Goal: Transaction & Acquisition: Purchase product/service

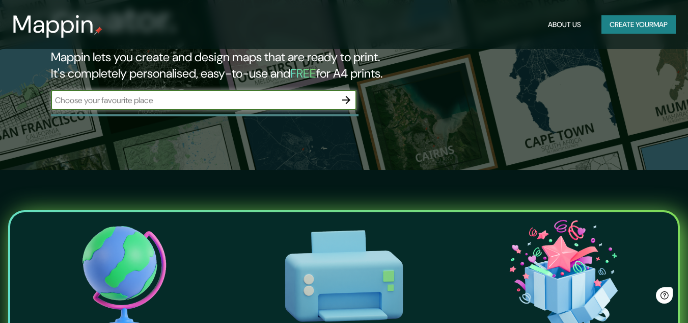
click at [204, 94] on input "text" at bounding box center [193, 100] width 285 height 12
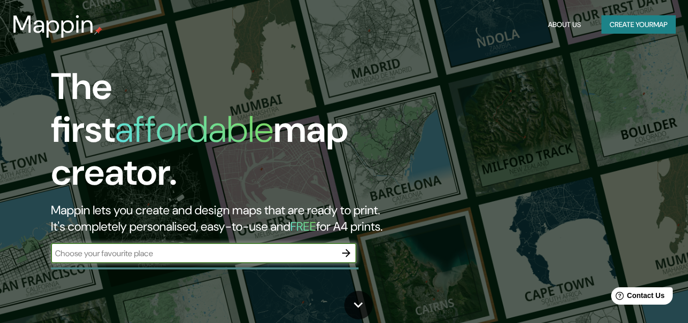
click at [653, 27] on button "Create your map" at bounding box center [639, 24] width 74 height 19
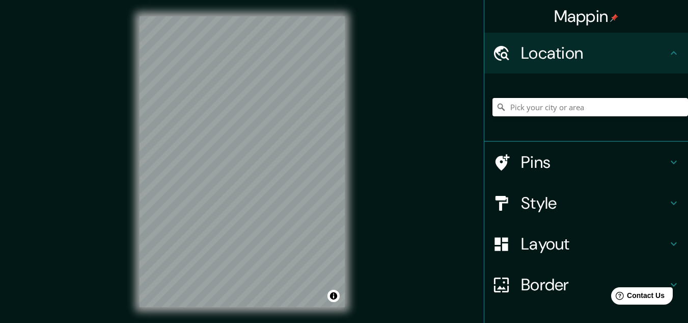
click at [533, 111] on input "Pick your city or area" at bounding box center [591, 107] width 196 height 18
click at [553, 104] on input "colo" at bounding box center [591, 107] width 196 height 18
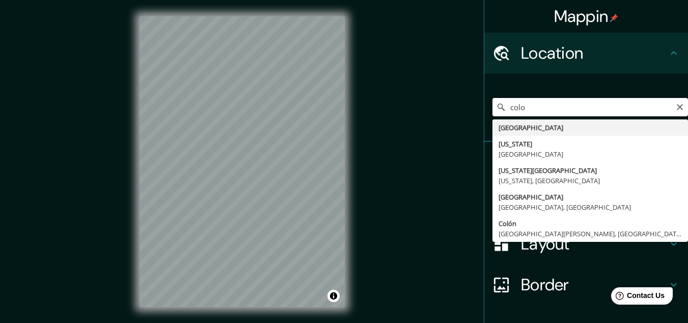
type input "[GEOGRAPHIC_DATA]"
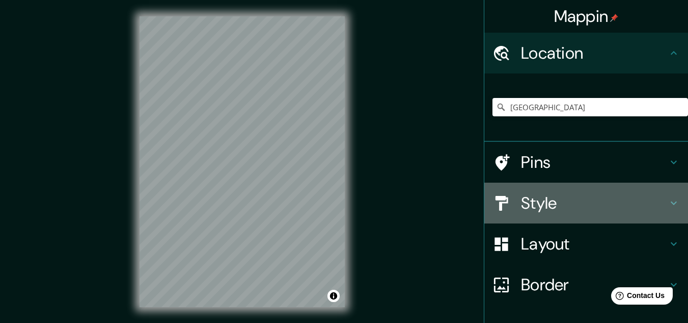
click at [526, 191] on div "Style" at bounding box center [587, 202] width 204 height 41
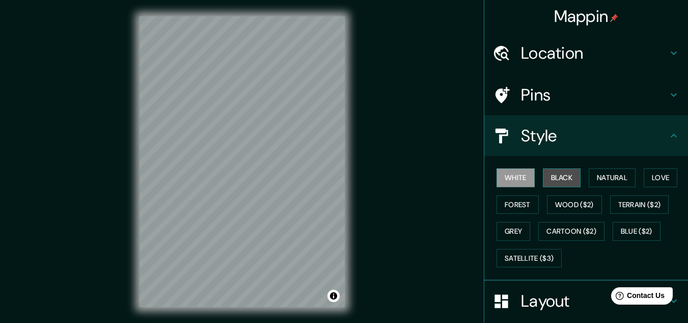
click at [555, 179] on button "Black" at bounding box center [562, 177] width 38 height 19
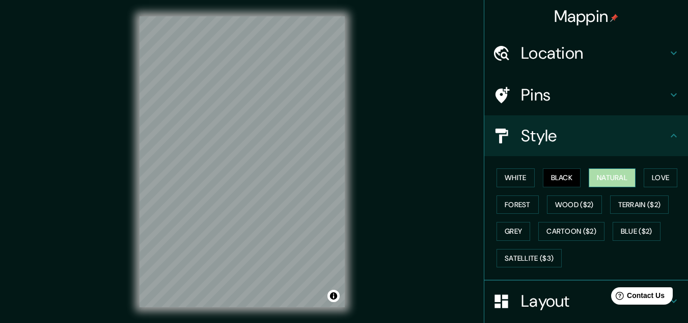
click at [620, 171] on button "Natural" at bounding box center [612, 177] width 47 height 19
click at [524, 203] on button "Forest" at bounding box center [518, 204] width 42 height 19
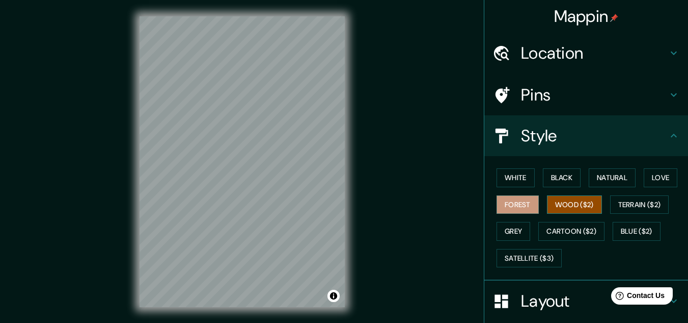
click at [572, 201] on button "Wood ($2)" at bounding box center [574, 204] width 55 height 19
click at [512, 235] on button "Grey" at bounding box center [514, 231] width 34 height 19
click at [586, 201] on button "Wood ($2)" at bounding box center [574, 204] width 55 height 19
click at [554, 176] on button "Black" at bounding box center [562, 177] width 38 height 19
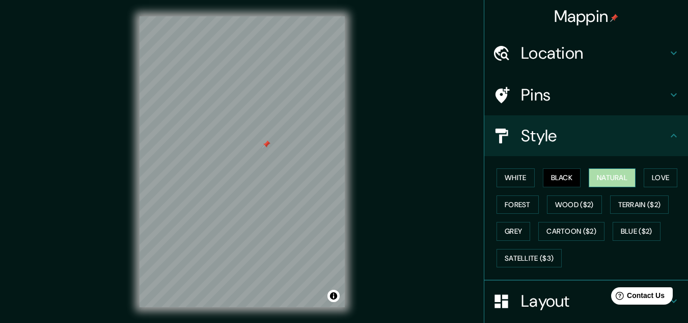
click at [613, 182] on button "Natural" at bounding box center [612, 177] width 47 height 19
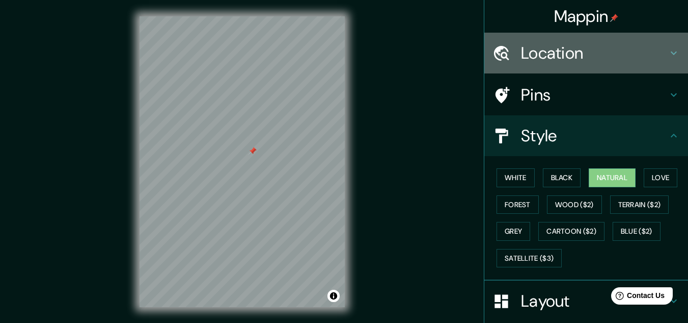
click at [587, 50] on h4 "Location" at bounding box center [594, 53] width 147 height 20
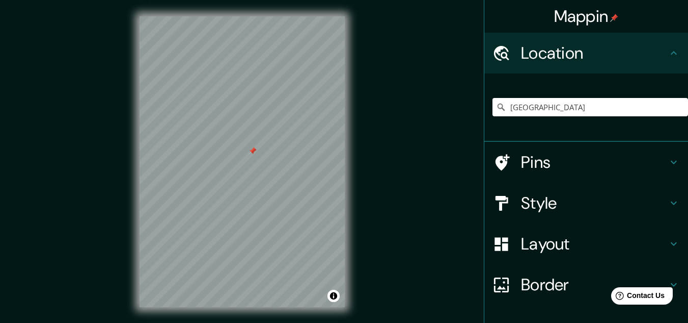
click at [572, 46] on h4 "Location" at bounding box center [594, 53] width 147 height 20
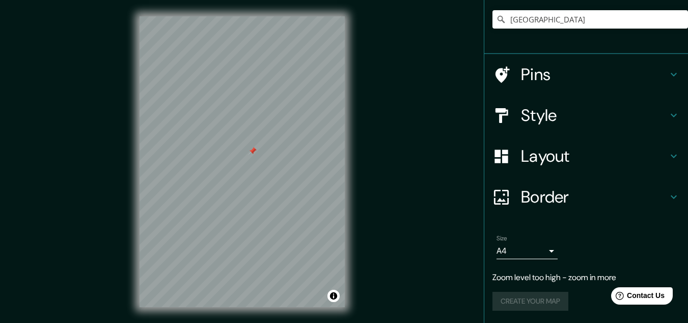
click at [565, 160] on h4 "Layout" at bounding box center [594, 156] width 147 height 20
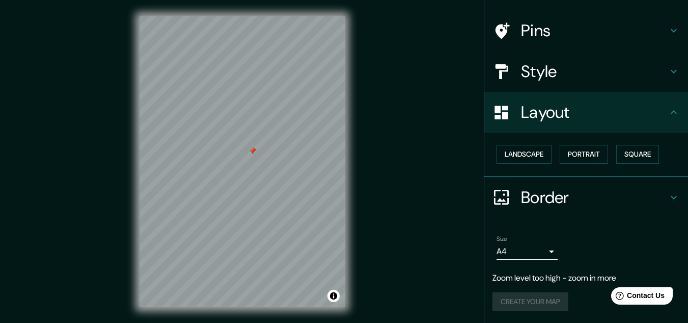
scroll to position [17, 0]
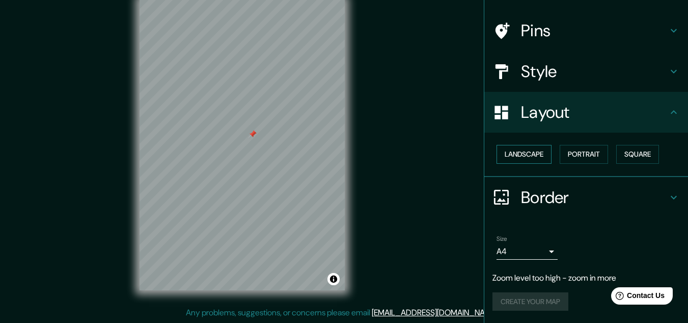
click at [530, 151] on button "Landscape" at bounding box center [524, 154] width 55 height 19
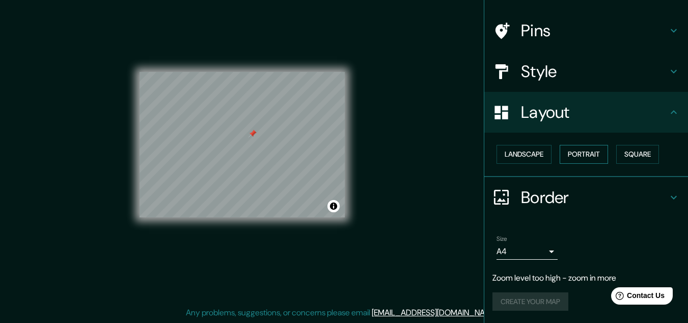
click at [578, 151] on button "Portrait" at bounding box center [584, 154] width 48 height 19
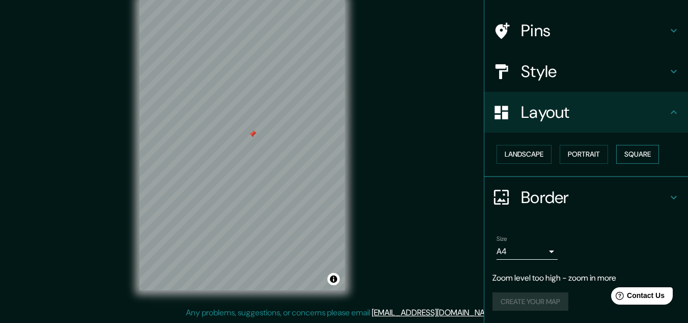
click at [652, 152] on button "Square" at bounding box center [638, 154] width 43 height 19
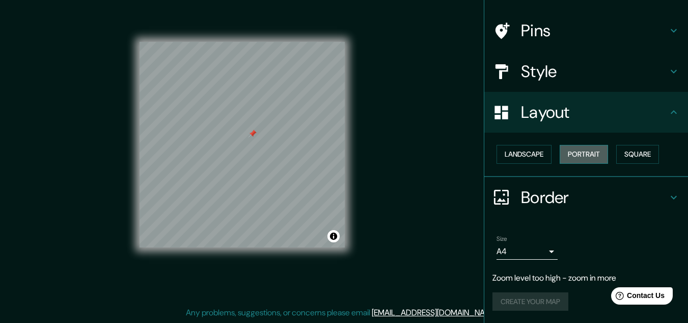
click at [577, 156] on button "Portrait" at bounding box center [584, 154] width 48 height 19
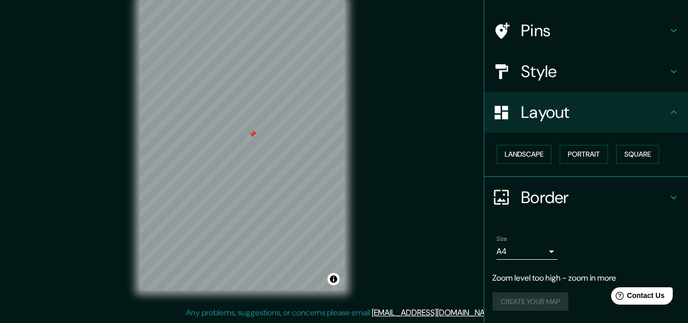
drag, startPoint x: 360, startPoint y: 84, endPoint x: 362, endPoint y: 112, distance: 28.1
click at [362, 112] on div "Mappin Location [GEOGRAPHIC_DATA] Pins Style Layout Landscape Portrait Square B…" at bounding box center [344, 152] width 688 height 339
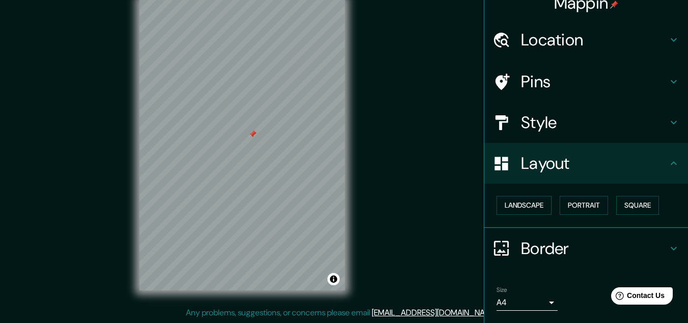
scroll to position [64, 0]
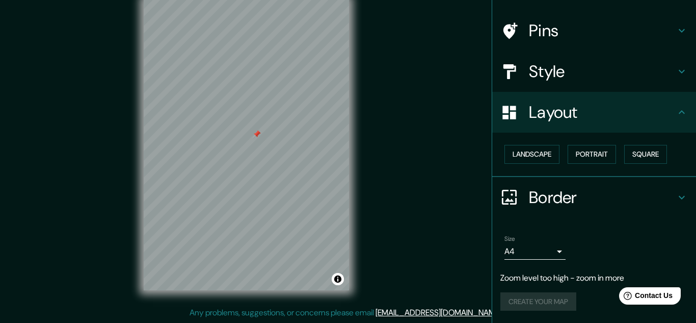
click at [543, 249] on body "Mappin Location [GEOGRAPHIC_DATA] Pins Style Layout Landscape Portrait Square B…" at bounding box center [348, 144] width 696 height 323
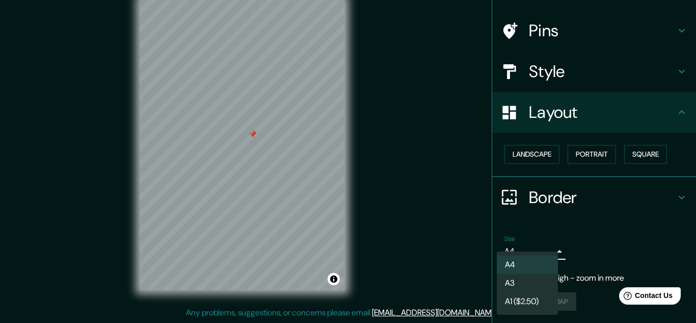
click at [537, 281] on li "A3" at bounding box center [527, 283] width 61 height 18
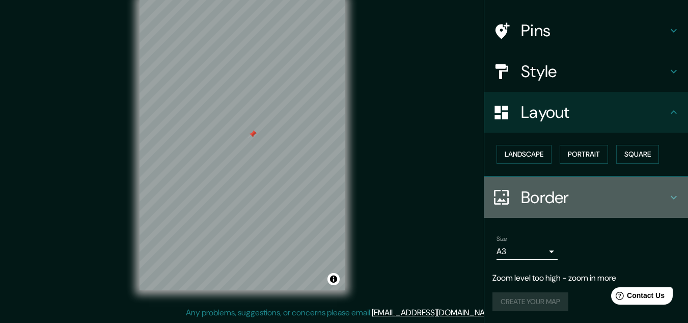
click at [650, 195] on h4 "Border" at bounding box center [594, 197] width 147 height 20
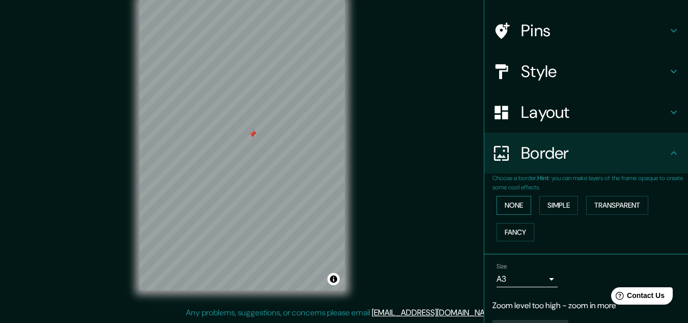
click at [515, 207] on button "None" at bounding box center [514, 205] width 35 height 19
click at [559, 204] on button "Simple" at bounding box center [559, 205] width 39 height 19
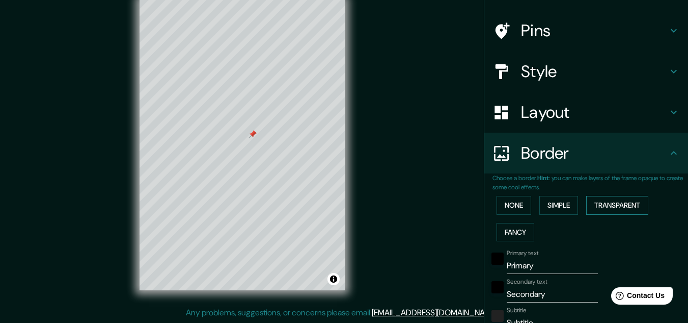
click at [611, 208] on button "Transparent" at bounding box center [618, 205] width 62 height 19
click at [512, 201] on button "None" at bounding box center [514, 205] width 35 height 19
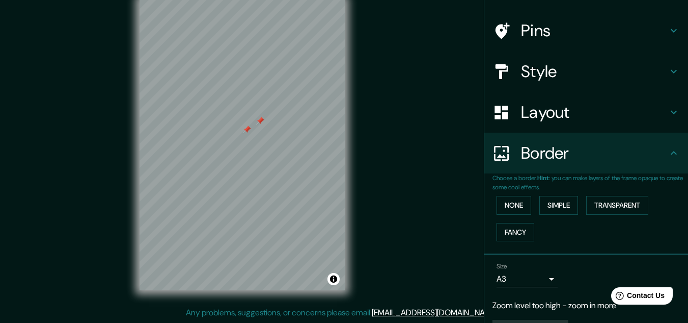
click at [261, 123] on div at bounding box center [260, 121] width 8 height 8
click at [248, 129] on div at bounding box center [247, 129] width 8 height 8
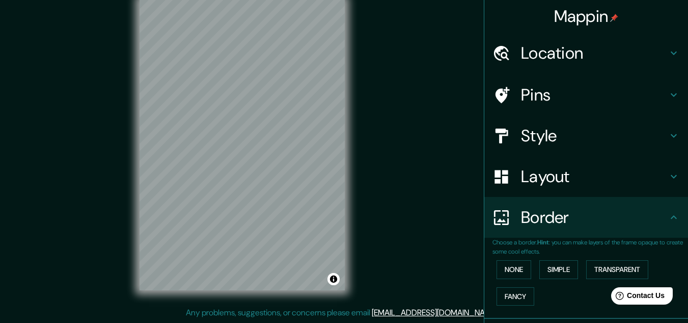
scroll to position [0, 0]
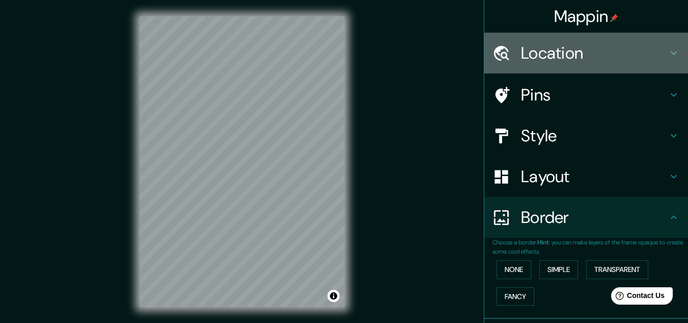
click at [566, 54] on h4 "Location" at bounding box center [594, 53] width 147 height 20
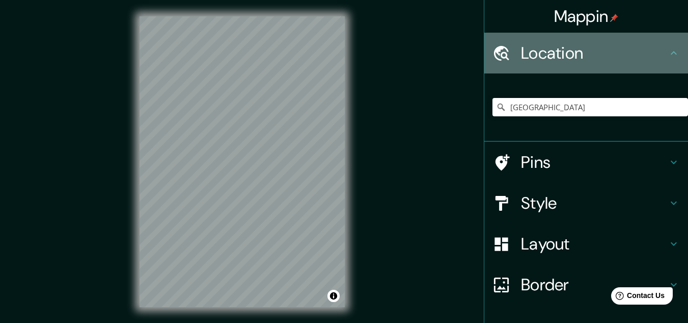
click at [566, 54] on h4 "Location" at bounding box center [594, 53] width 147 height 20
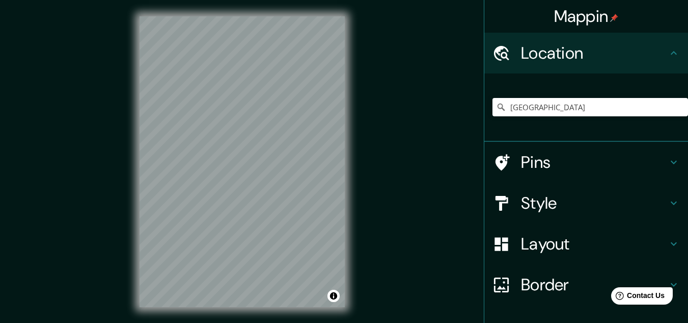
click at [558, 205] on h4 "Style" at bounding box center [594, 203] width 147 height 20
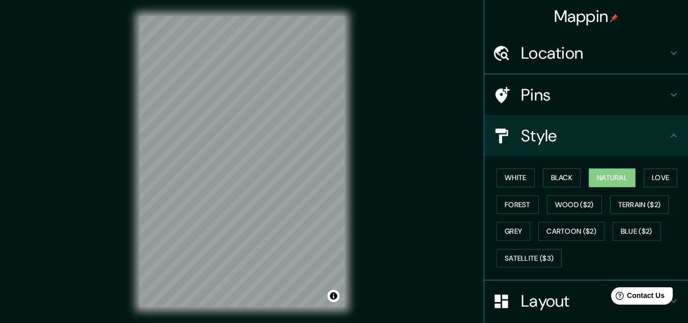
scroll to position [102, 0]
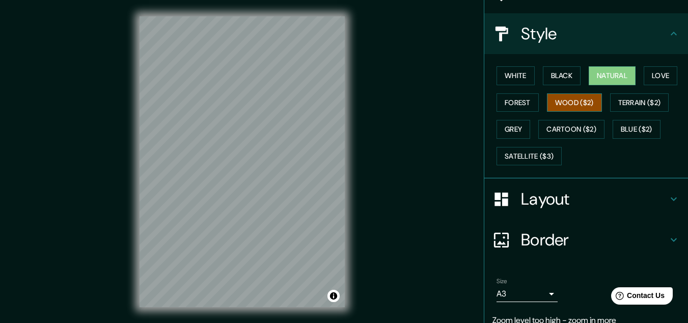
click at [567, 107] on button "Wood ($2)" at bounding box center [574, 102] width 55 height 19
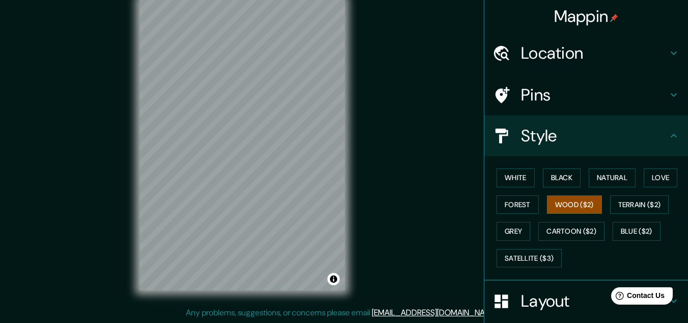
scroll to position [0, 0]
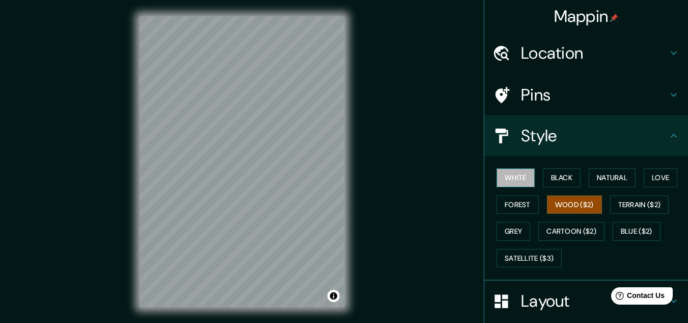
click at [522, 179] on button "White" at bounding box center [516, 177] width 38 height 19
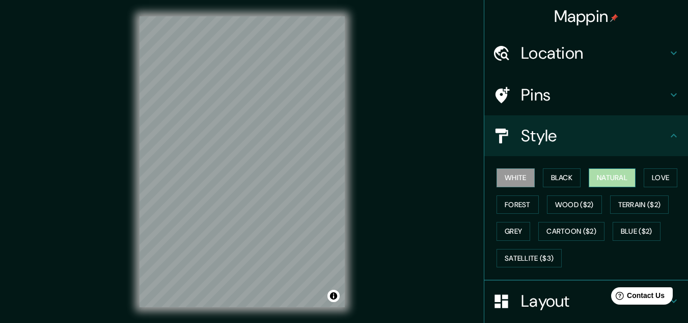
click at [598, 175] on button "Natural" at bounding box center [612, 177] width 47 height 19
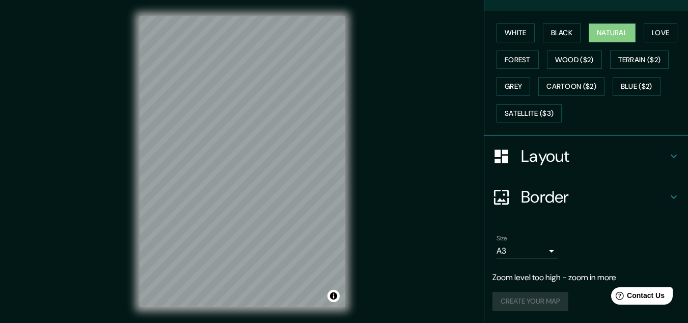
scroll to position [17, 0]
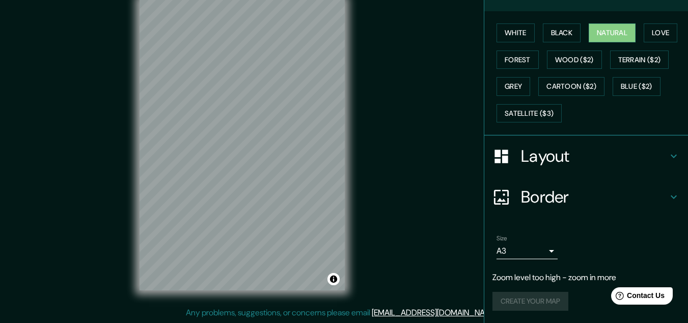
drag, startPoint x: 533, startPoint y: 300, endPoint x: 543, endPoint y: 293, distance: 13.2
click at [534, 301] on div "Create your map" at bounding box center [587, 301] width 188 height 19
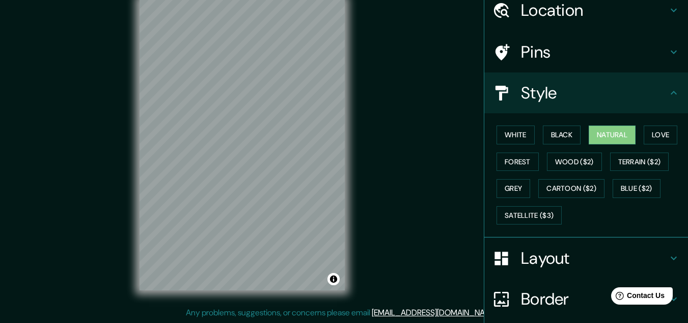
scroll to position [0, 0]
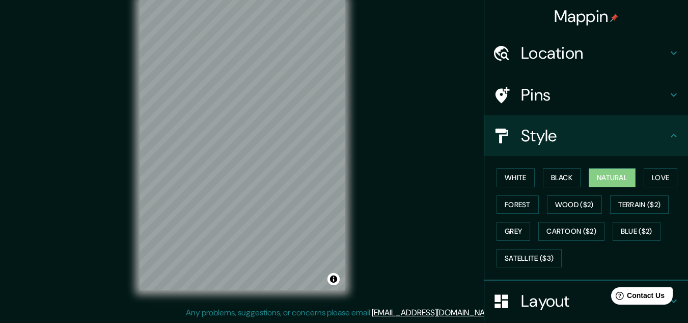
drag, startPoint x: 393, startPoint y: 168, endPoint x: 399, endPoint y: 189, distance: 21.6
click at [399, 190] on div "Mappin Location [GEOGRAPHIC_DATA] Pins Style White Black Natural Love Forest Wo…" at bounding box center [344, 152] width 688 height 339
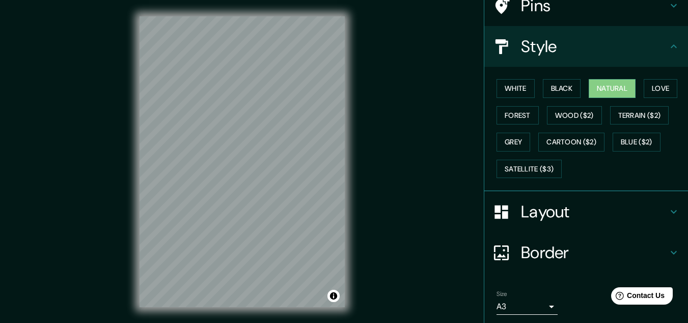
scroll to position [145, 0]
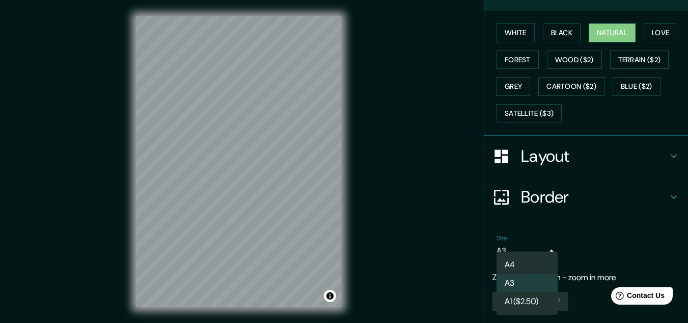
click at [523, 254] on body "Mappin Location [GEOGRAPHIC_DATA] Pins Style White Black Natural Love Forest Wo…" at bounding box center [344, 161] width 688 height 323
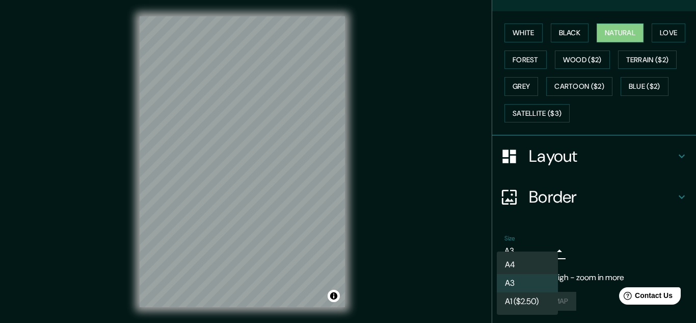
click at [523, 264] on li "A4" at bounding box center [527, 264] width 61 height 18
type input "single"
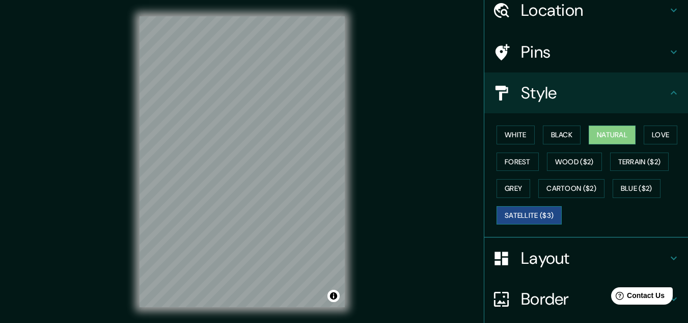
scroll to position [0, 0]
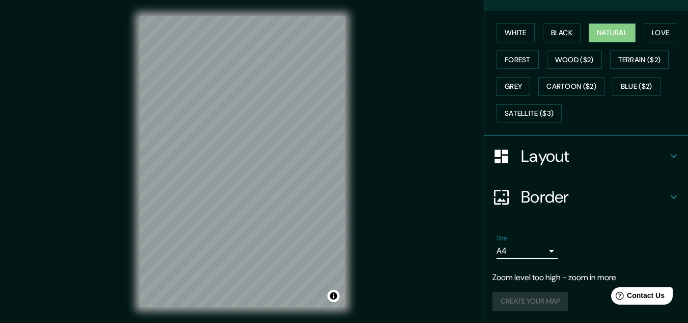
click at [554, 204] on h4 "Border" at bounding box center [594, 197] width 147 height 20
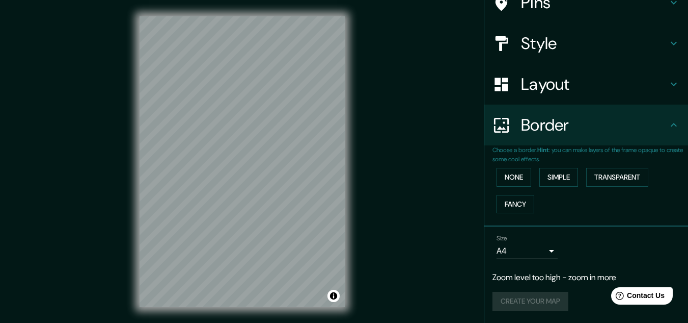
scroll to position [92, 0]
click at [511, 174] on button "None" at bounding box center [514, 177] width 35 height 19
click at [552, 173] on button "Simple" at bounding box center [559, 177] width 39 height 19
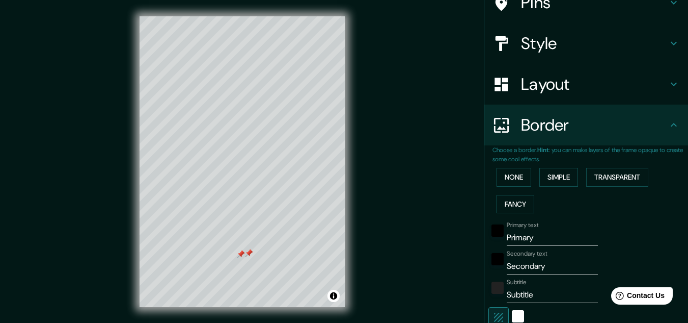
click at [250, 252] on div at bounding box center [249, 253] width 8 height 8
click at [243, 253] on div at bounding box center [241, 254] width 8 height 8
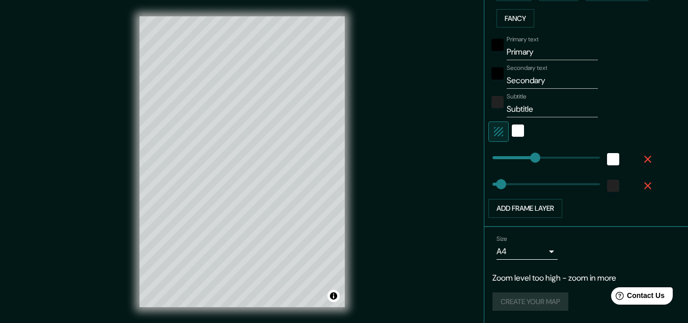
type input "32"
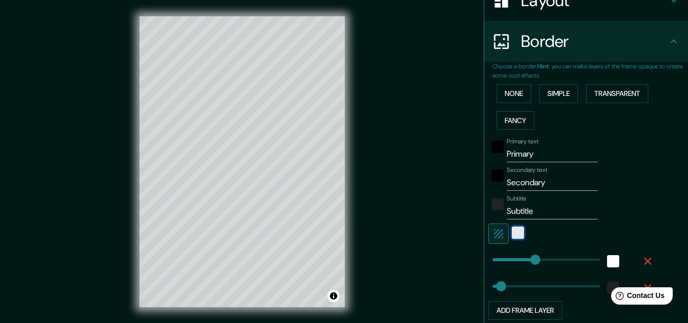
click at [512, 233] on div "white" at bounding box center [518, 232] width 12 height 12
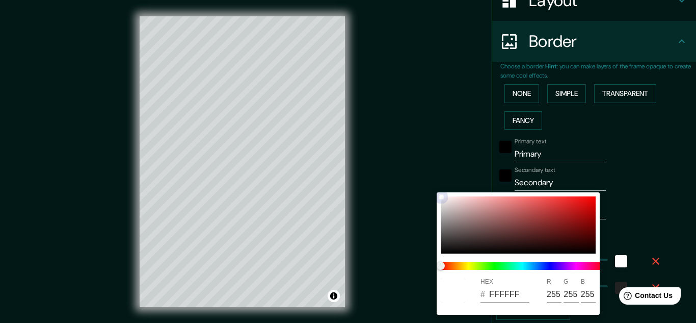
type input "161"
type input "32"
type input "452020"
type input "69"
type input "32"
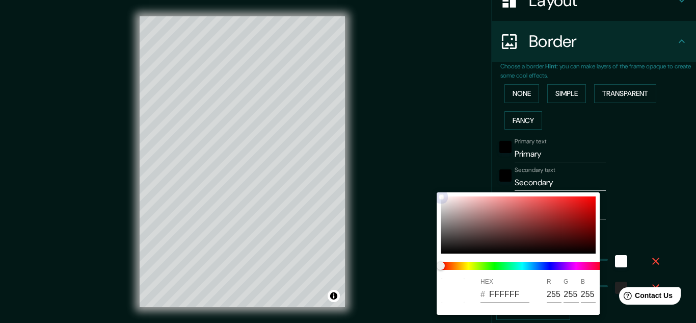
type input "32"
type input "161"
type input "32"
type input "5C2727"
type input "92"
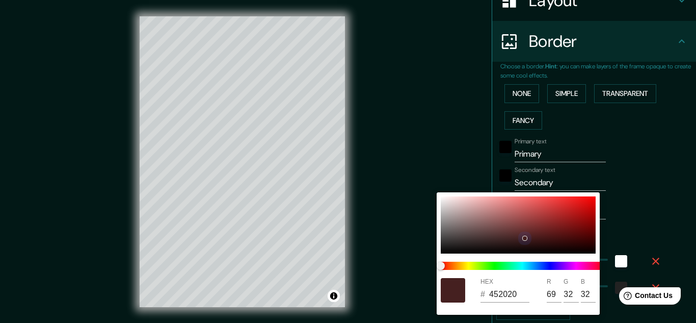
type input "39"
type input "161"
type input "32"
type input "6E2C2C"
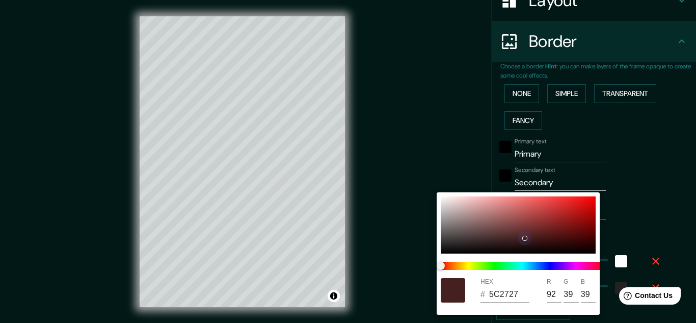
type input "110"
type input "44"
type input "161"
type input "32"
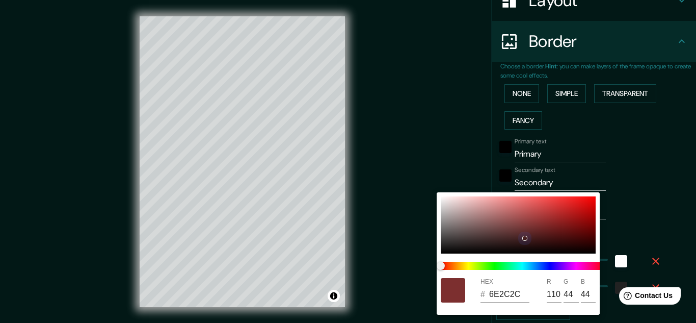
type input "7C2F2F"
type input "124"
type input "47"
type input "161"
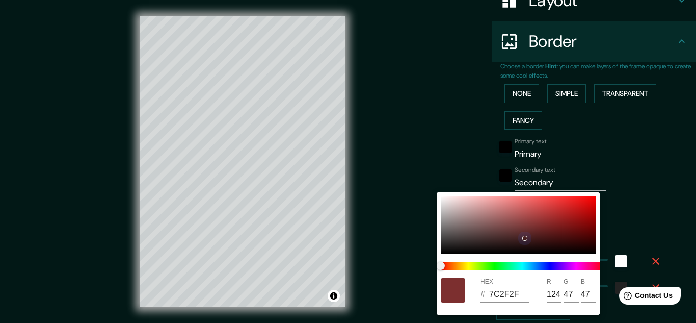
type input "32"
type input "813030"
type input "129"
type input "48"
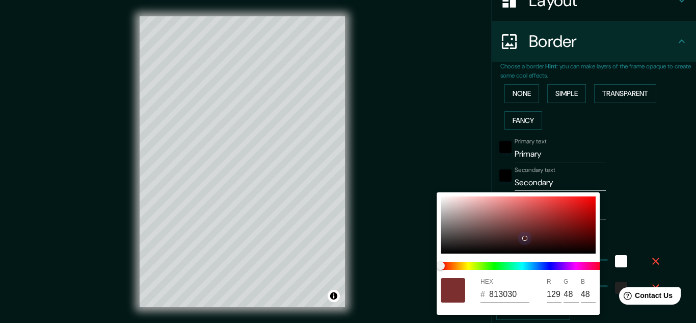
type input "161"
type input "32"
type input "8A3232"
type input "138"
type input "50"
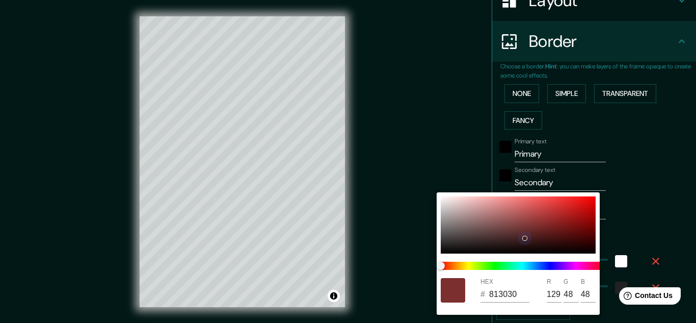
type input "50"
type input "161"
type input "32"
type input "8C3333"
type input "140"
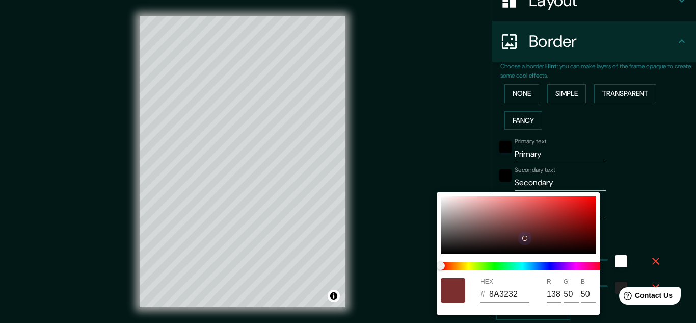
type input "51"
type input "161"
type input "32"
type input "161"
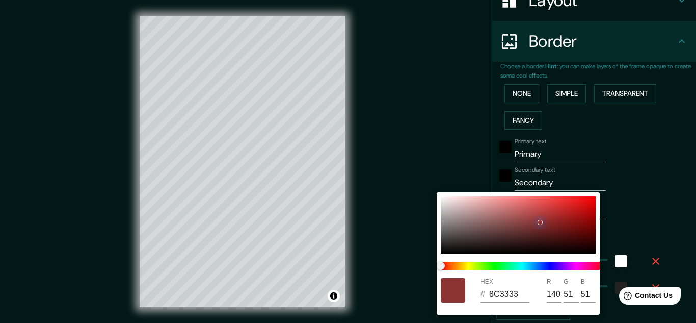
type input "32"
type input "913333"
type input "145"
type input "161"
type input "32"
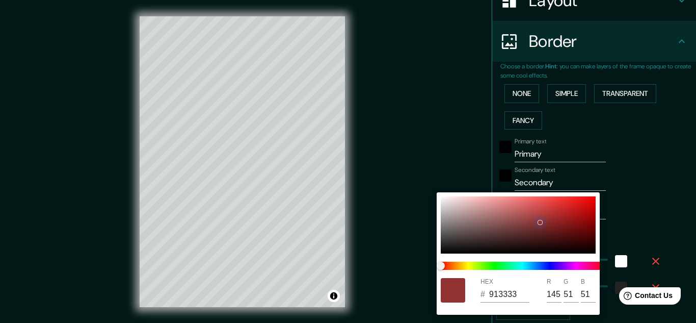
type input "933434"
type input "147"
type input "52"
type input "161"
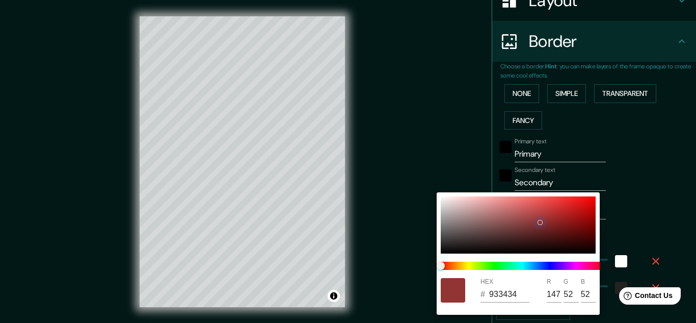
type input "32"
type input "933232"
type input "50"
type input "161"
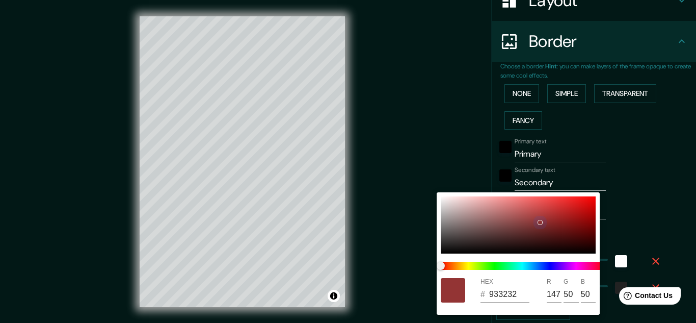
type input "32"
type input "932F2F"
type input "47"
type input "161"
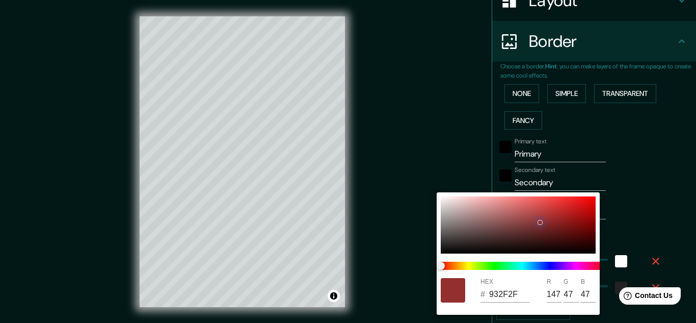
type input "32"
type input "851B1B"
type input "133"
type input "27"
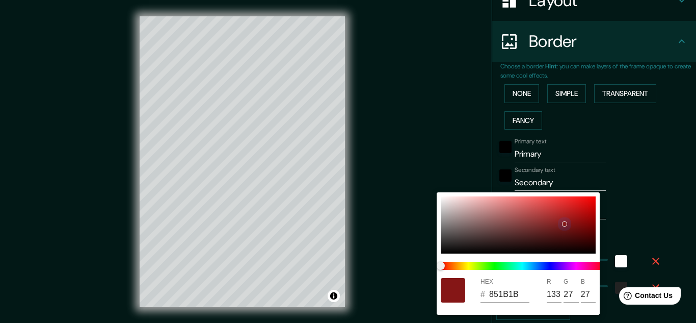
type input "161"
type input "32"
type input "851414"
type input "20"
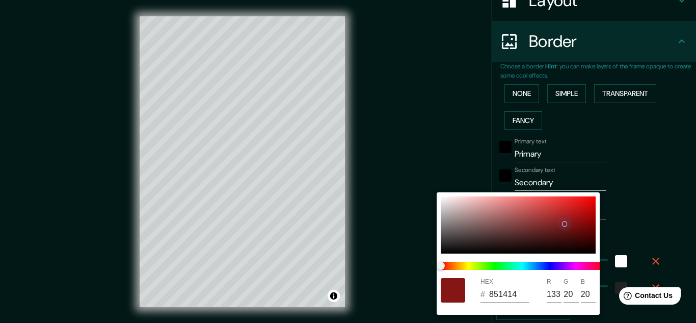
type input "161"
type input "32"
type input "881313"
type input "136"
type input "19"
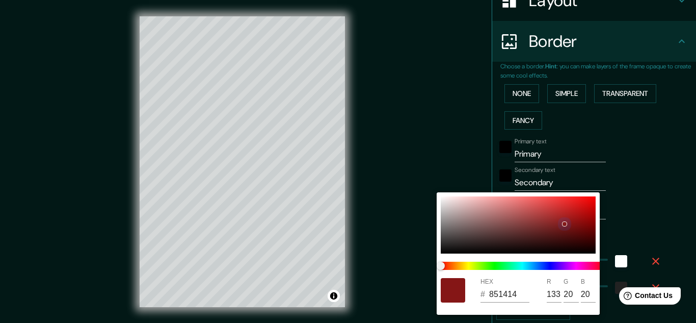
type input "19"
type input "161"
type input "32"
type input "8A1313"
type input "138"
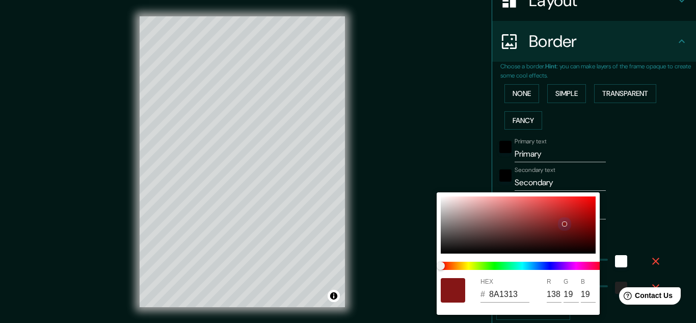
type input "161"
type input "32"
type input "8A1212"
type input "18"
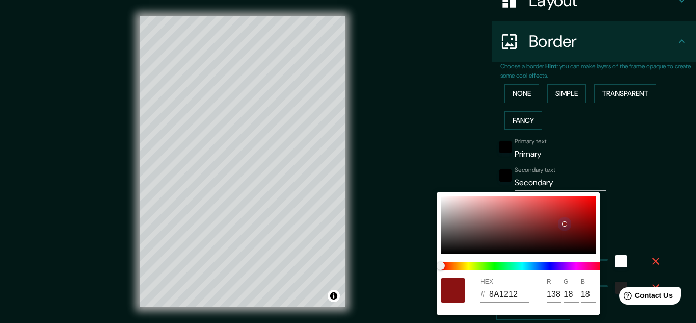
type input "161"
type input "32"
type input "931010"
type input "147"
type input "16"
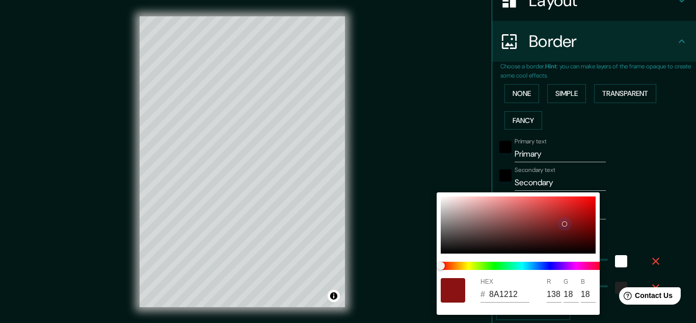
type input "16"
type input "161"
type input "32"
type input "9F1111"
type input "159"
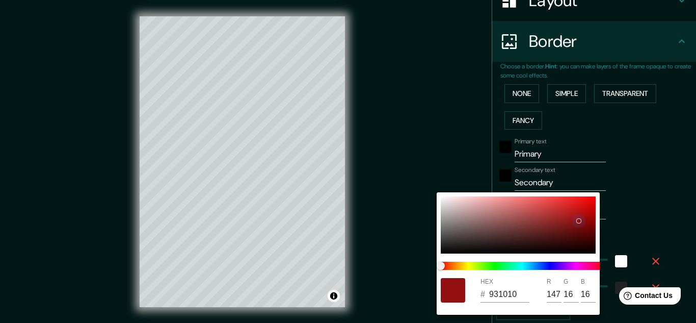
type input "17"
type input "161"
type input "32"
type input "AC1111"
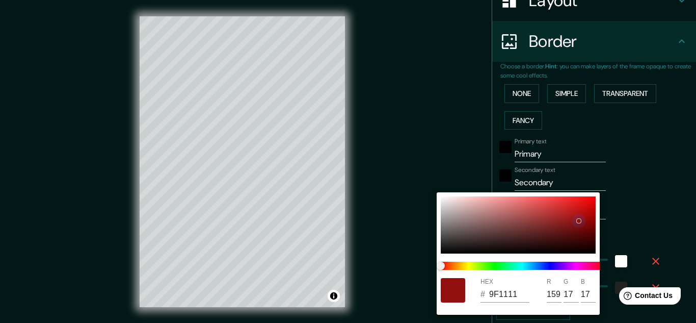
type input "172"
type input "161"
type input "32"
type input "[DATE]"
type input "188"
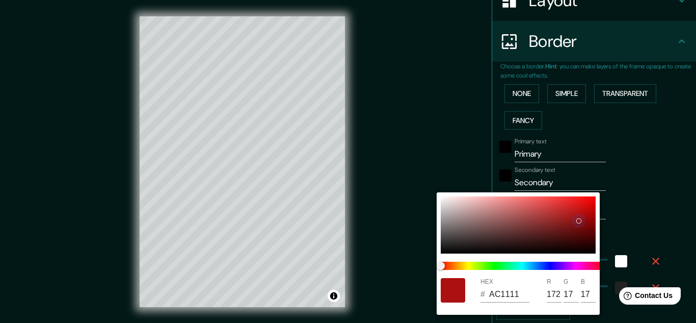
type input "19"
type input "161"
type input "32"
type input "C81414"
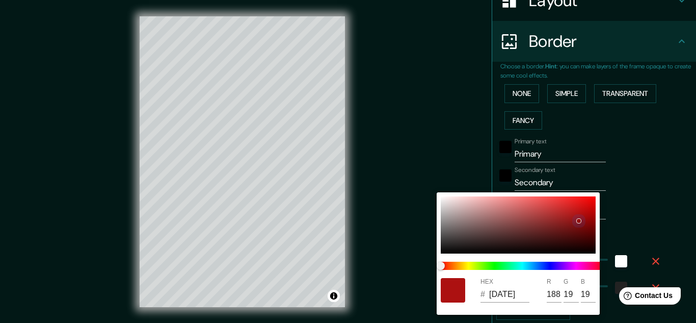
type input "200"
type input "20"
type input "161"
type input "32"
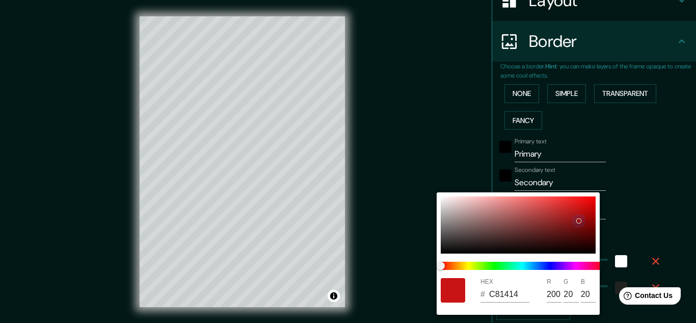
type input "CC1515"
type input "204"
type input "21"
type input "161"
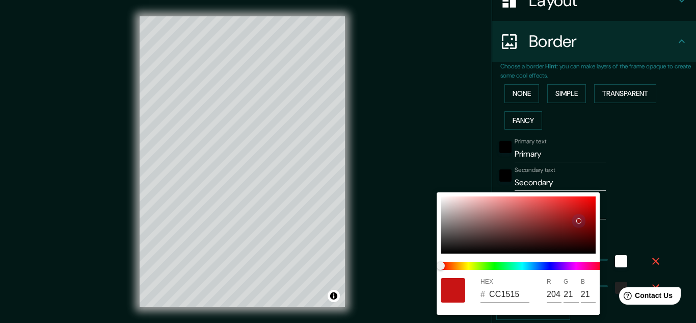
type input "32"
type input "CF1515"
type input "207"
type input "161"
type input "32"
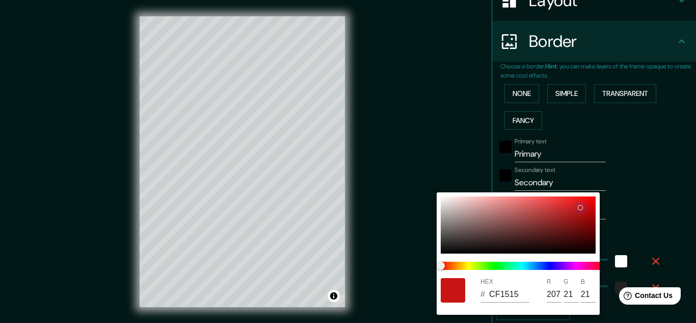
type input "D81919"
type input "216"
type input "25"
type input "161"
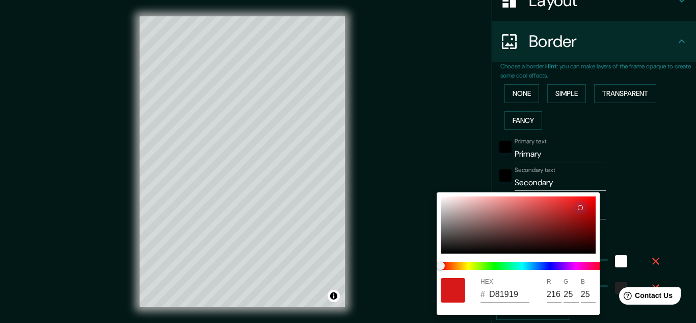
type input "32"
type input "D81A1A"
type input "26"
type input "161"
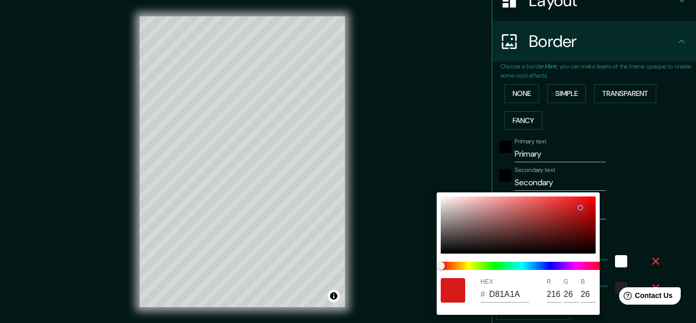
type input "32"
type input "D81C1C"
type input "28"
type input "161"
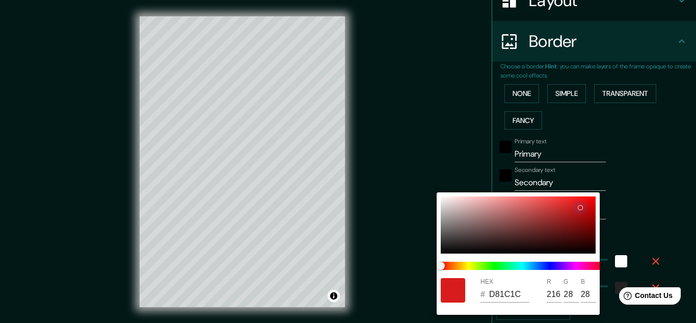
type input "32"
type input "D81D1D"
type input "29"
type input "161"
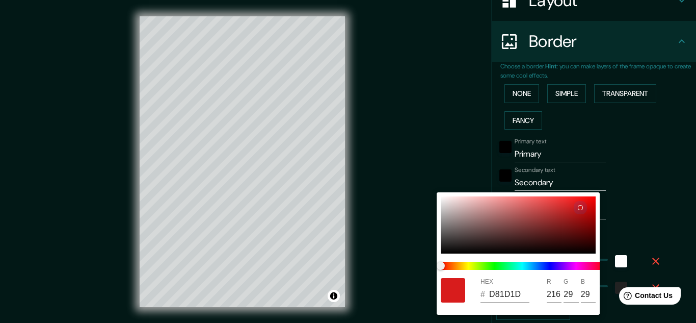
type input "32"
type input "D81E1E"
type input "30"
type input "161"
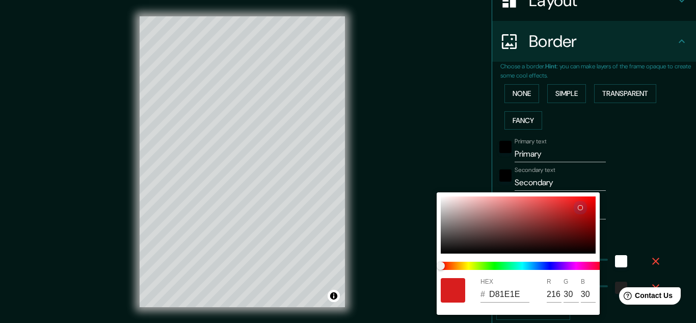
type input "32"
type input "D82121"
type input "33"
type input "161"
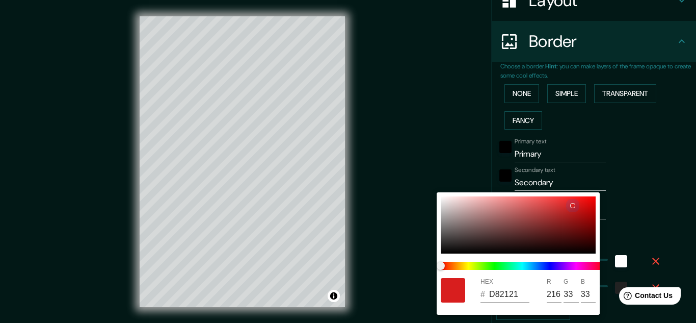
type input "32"
type input "D82727"
type input "39"
type input "161"
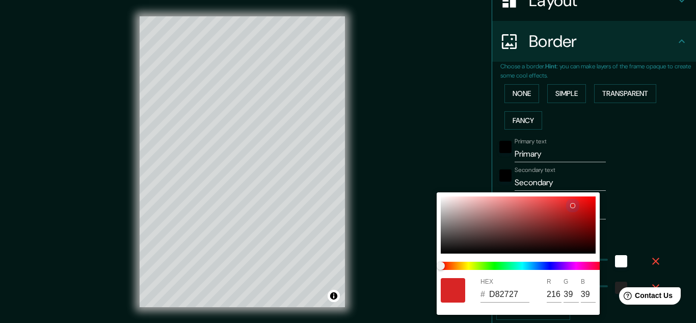
type input "32"
type input "D82D2D"
type input "45"
type input "161"
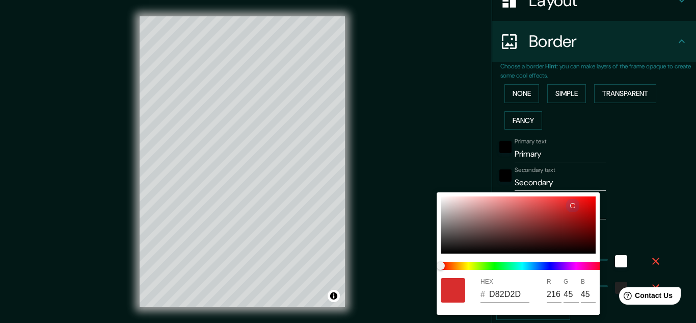
type input "32"
type input "D83535"
type input "53"
type input "161"
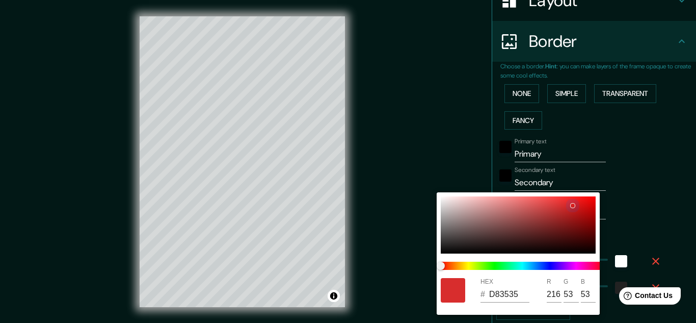
type input "32"
type input "D83737"
type input "55"
type input "161"
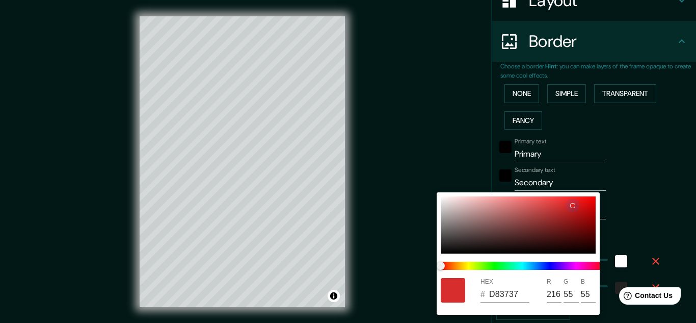
type input "32"
type input "D83D3D"
type input "61"
type input "161"
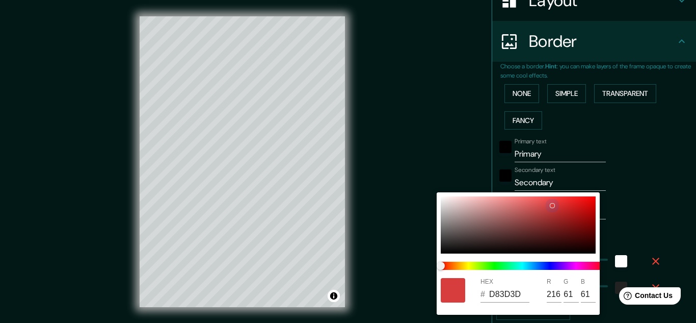
type input "32"
type input "D84242"
type input "66"
type input "161"
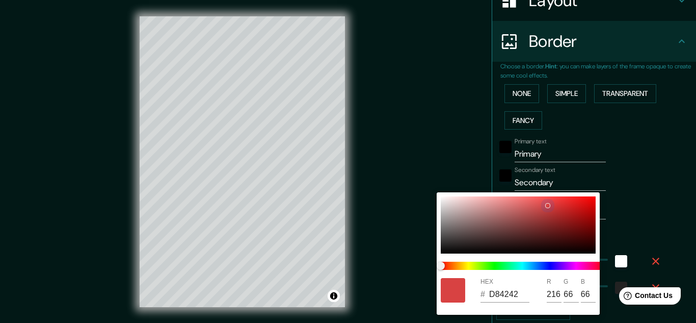
type input "32"
type input "9C7575"
type input "156"
type input "117"
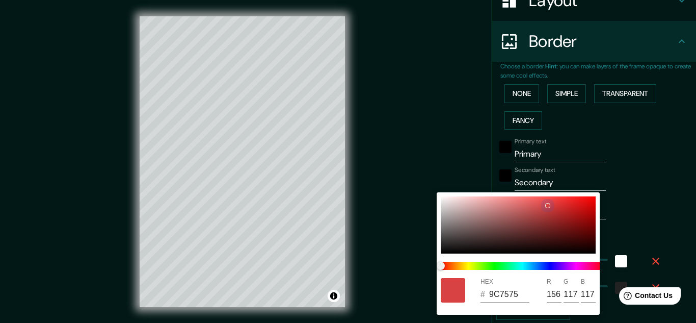
type input "161"
type input "32"
drag, startPoint x: 523, startPoint y: 237, endPoint x: 476, endPoint y: 194, distance: 63.8
click at [476, 196] on div at bounding box center [518, 224] width 155 height 57
click at [264, 262] on div at bounding box center [348, 161] width 696 height 323
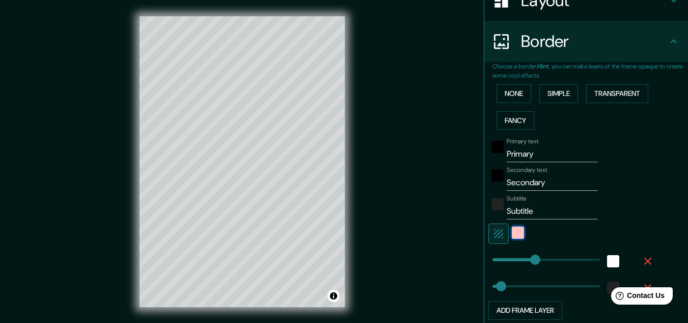
scroll to position [17, 0]
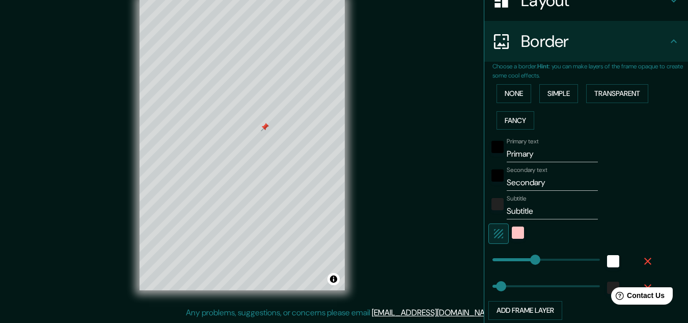
click at [266, 128] on div at bounding box center [265, 127] width 8 height 8
click at [271, 135] on div at bounding box center [267, 134] width 8 height 8
drag, startPoint x: 396, startPoint y: 133, endPoint x: 347, endPoint y: 147, distance: 51.3
click at [366, 150] on div "Mappin Location [GEOGRAPHIC_DATA] Pins Style Layout Border Choose a border. Hin…" at bounding box center [344, 152] width 688 height 339
click at [512, 232] on div "color-FFC5C5" at bounding box center [518, 232] width 12 height 12
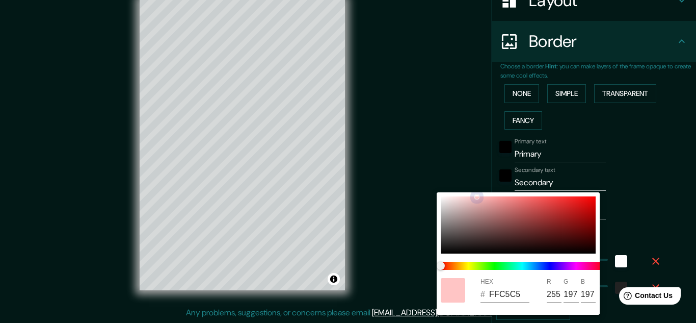
drag, startPoint x: 474, startPoint y: 195, endPoint x: 480, endPoint y: 197, distance: 5.5
click at [477, 195] on div at bounding box center [476, 196] width 5 height 5
drag, startPoint x: 481, startPoint y: 197, endPoint x: 427, endPoint y: 195, distance: 54.1
click at [423, 194] on div "HEX # FDD2D2 R 253 G 210 B 210" at bounding box center [348, 161] width 696 height 323
click at [425, 194] on div at bounding box center [348, 161] width 696 height 323
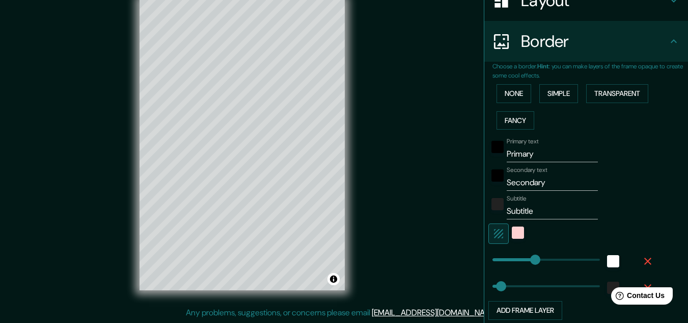
click at [493, 231] on icon "button" at bounding box center [499, 233] width 12 height 12
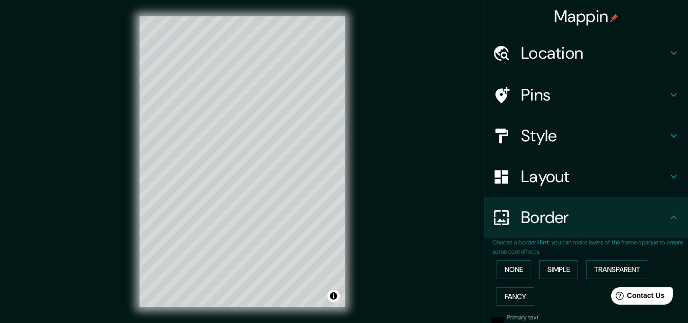
scroll to position [102, 0]
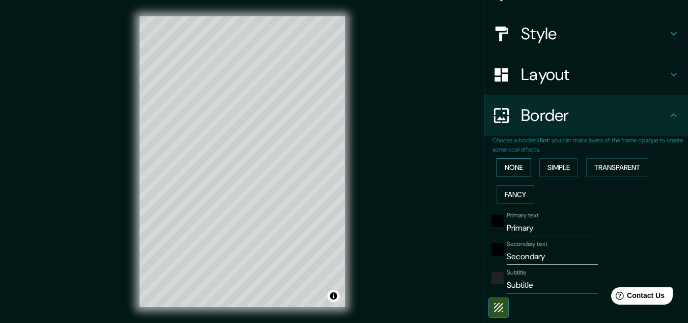
click at [506, 161] on button "None" at bounding box center [514, 167] width 35 height 19
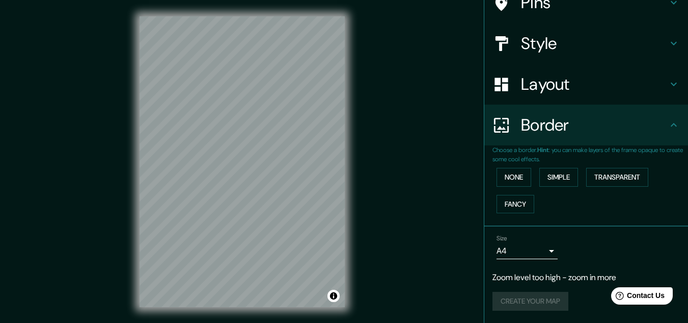
scroll to position [0, 0]
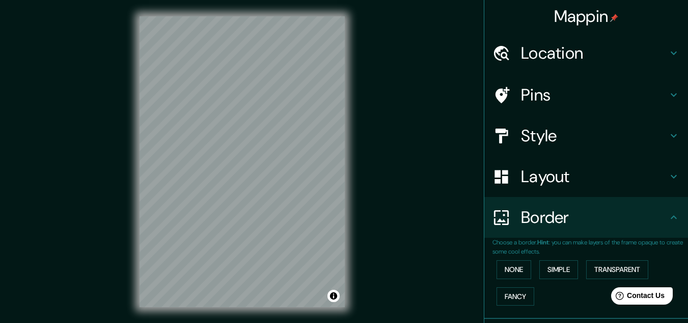
click at [565, 49] on h4 "Location" at bounding box center [594, 53] width 147 height 20
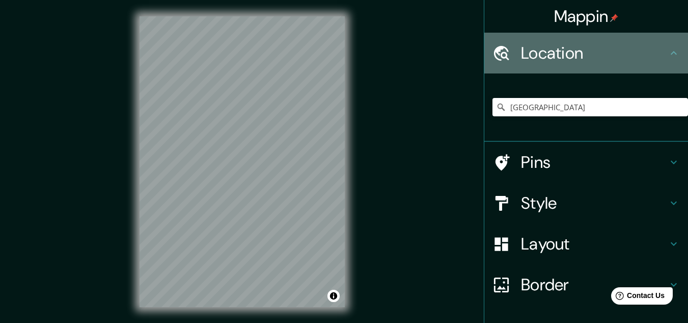
click at [570, 48] on h4 "Location" at bounding box center [594, 53] width 147 height 20
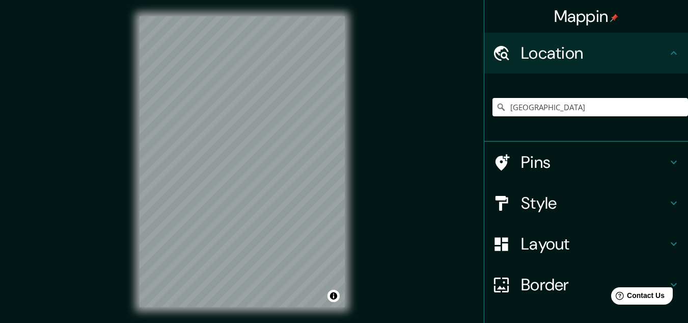
click at [585, 151] on div "Pins" at bounding box center [587, 162] width 204 height 41
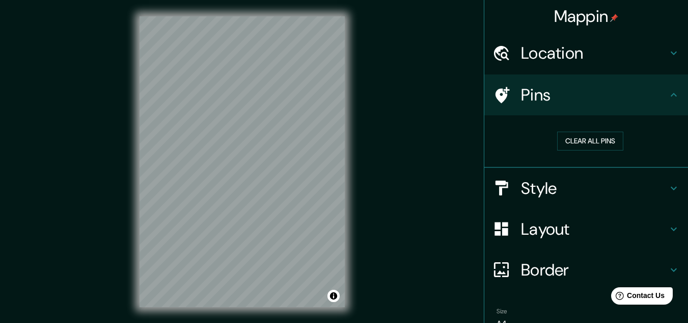
scroll to position [72, 0]
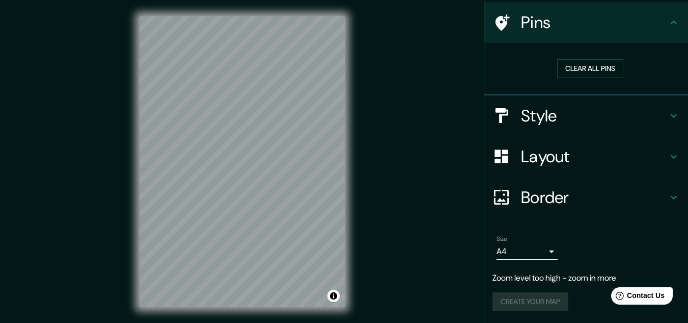
click at [585, 106] on h4 "Style" at bounding box center [594, 115] width 147 height 20
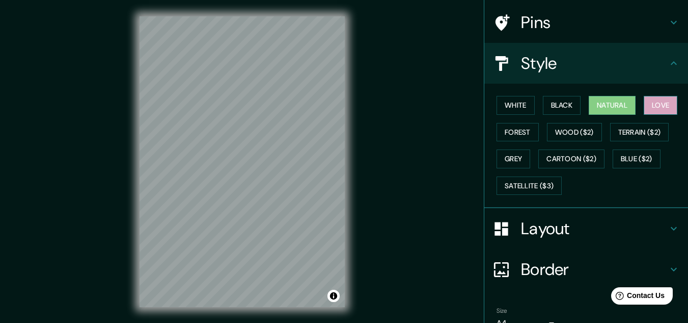
click at [648, 110] on button "Love" at bounding box center [661, 105] width 34 height 19
click at [620, 105] on button "Natural" at bounding box center [612, 105] width 47 height 19
click at [545, 186] on button "Satellite ($3)" at bounding box center [529, 185] width 65 height 19
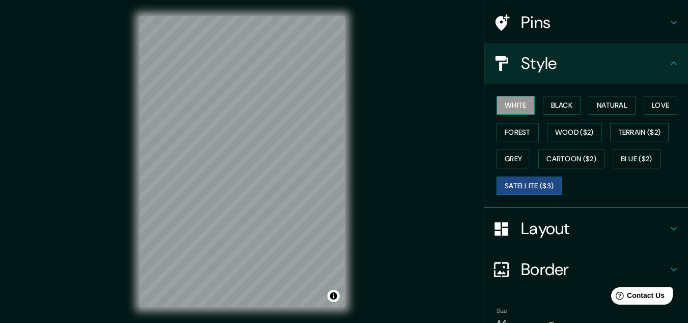
click at [516, 107] on button "White" at bounding box center [516, 105] width 38 height 19
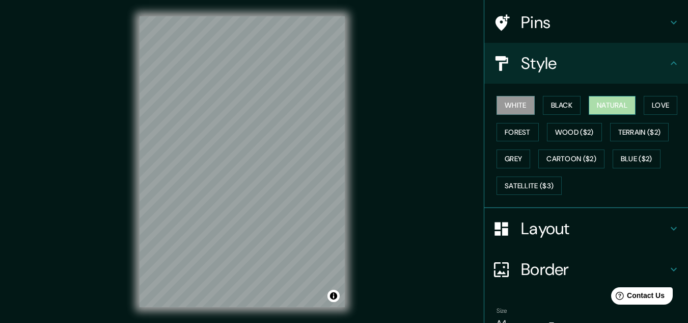
click at [601, 101] on button "Natural" at bounding box center [612, 105] width 47 height 19
click at [270, 121] on div at bounding box center [269, 121] width 8 height 8
click at [521, 227] on h4 "Layout" at bounding box center [594, 228] width 147 height 20
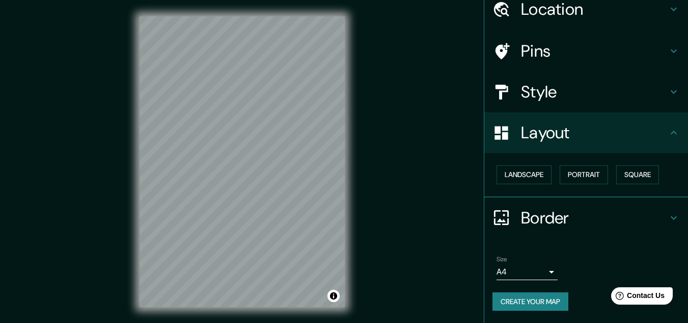
scroll to position [17, 0]
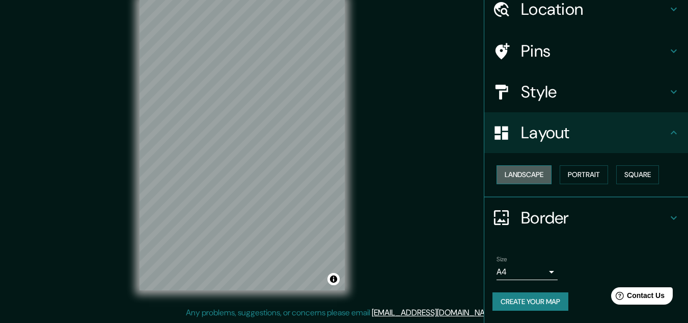
click at [527, 181] on button "Landscape" at bounding box center [524, 174] width 55 height 19
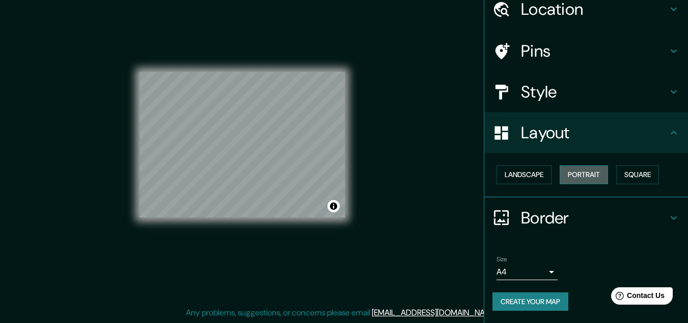
click at [580, 174] on button "Portrait" at bounding box center [584, 174] width 48 height 19
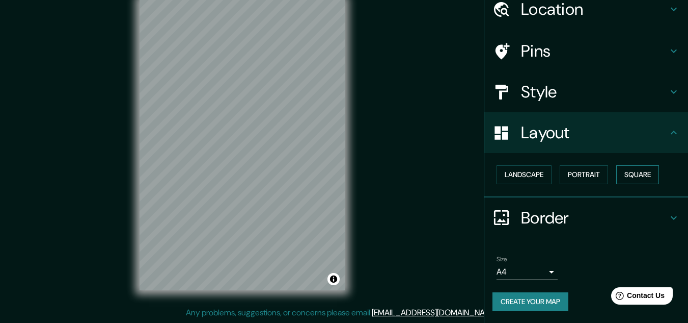
click at [631, 179] on button "Square" at bounding box center [638, 174] width 43 height 19
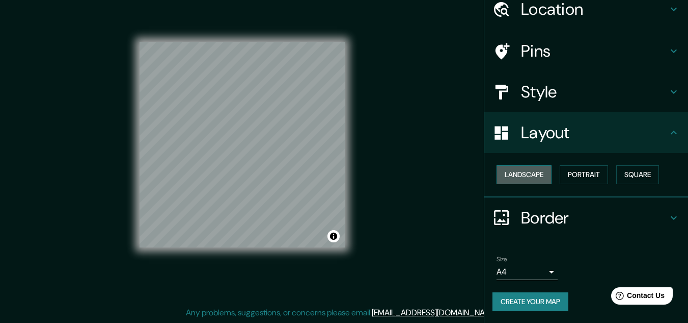
click at [517, 175] on button "Landscape" at bounding box center [524, 174] width 55 height 19
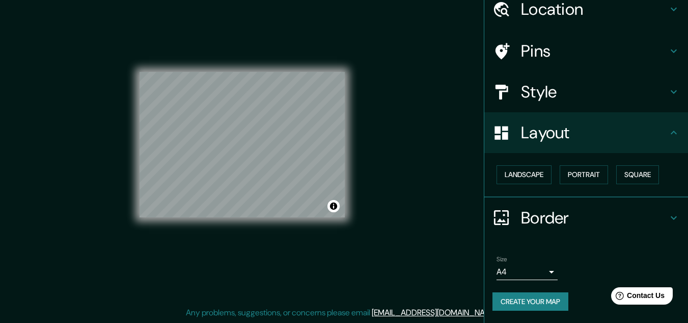
click at [532, 84] on h4 "Style" at bounding box center [594, 92] width 147 height 20
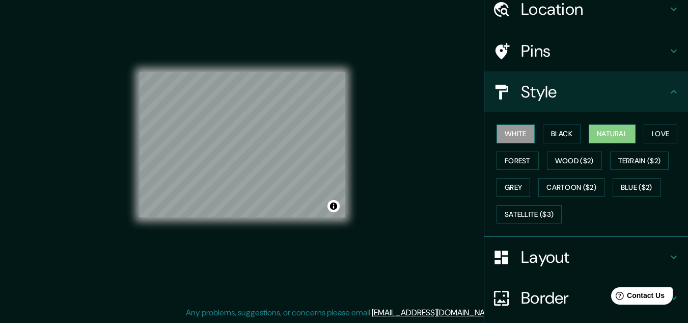
click at [513, 129] on button "White" at bounding box center [516, 133] width 38 height 19
click at [543, 131] on button "Black" at bounding box center [562, 133] width 38 height 19
click at [595, 129] on button "Natural" at bounding box center [612, 133] width 47 height 19
click at [513, 163] on button "Forest" at bounding box center [518, 160] width 42 height 19
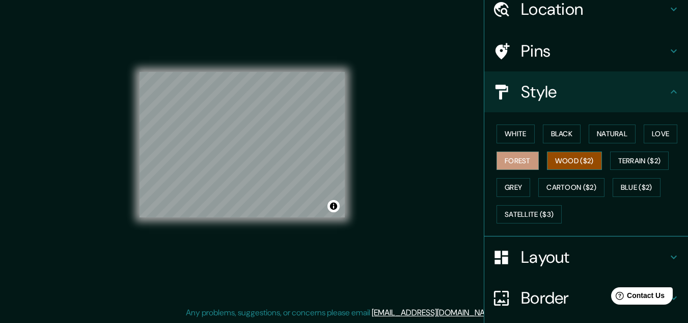
click at [557, 160] on button "Wood ($2)" at bounding box center [574, 160] width 55 height 19
click at [330, 150] on div at bounding box center [331, 151] width 8 height 8
click at [310, 44] on div "© Mapbox © OpenStreetMap Improve this map" at bounding box center [242, 144] width 205 height 290
click at [266, 235] on div "© Mapbox © OpenStreetMap Improve this map" at bounding box center [242, 144] width 205 height 290
click at [132, 149] on div "© Mapbox © OpenStreetMap Improve this map" at bounding box center [242, 144] width 238 height 323
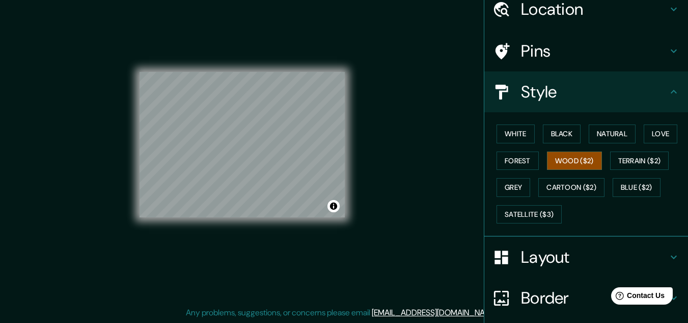
scroll to position [0, 0]
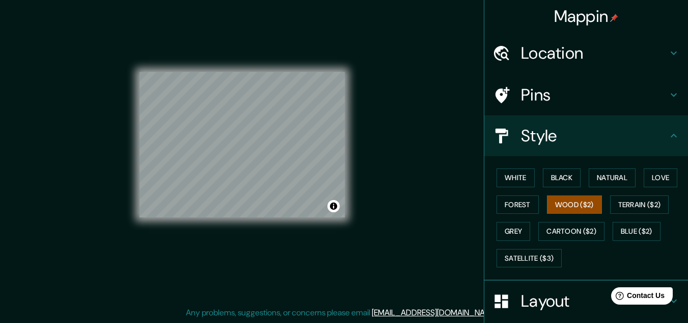
click at [579, 54] on h4 "Location" at bounding box center [594, 53] width 147 height 20
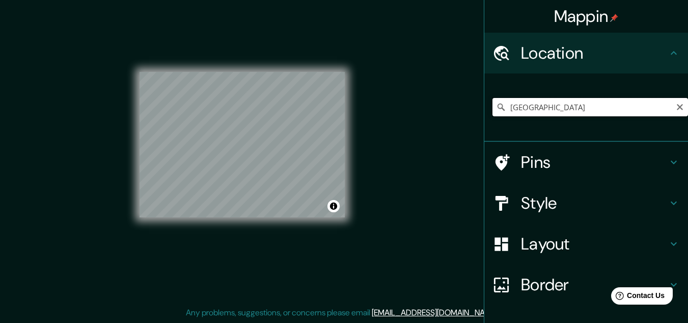
click at [599, 108] on input "[GEOGRAPHIC_DATA]" at bounding box center [591, 107] width 196 height 18
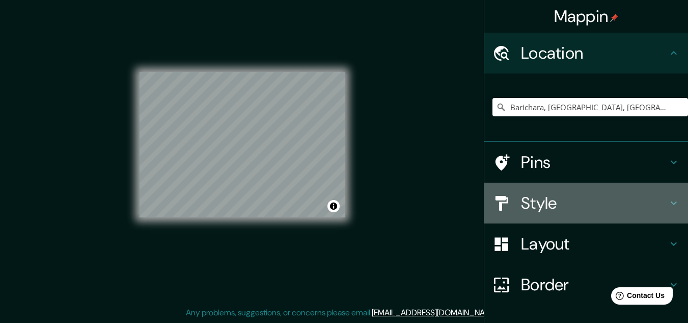
click at [550, 200] on h4 "Style" at bounding box center [594, 203] width 147 height 20
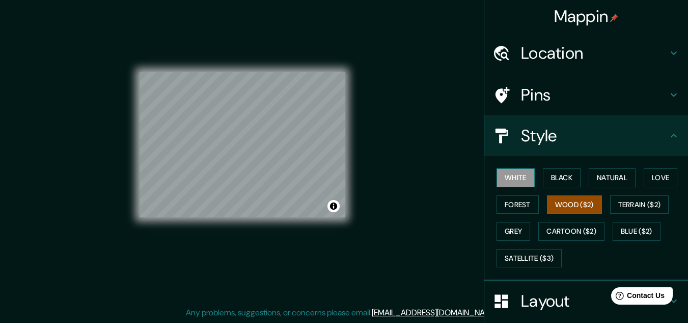
click at [516, 181] on button "White" at bounding box center [516, 177] width 38 height 19
click at [553, 177] on button "Black" at bounding box center [562, 177] width 38 height 19
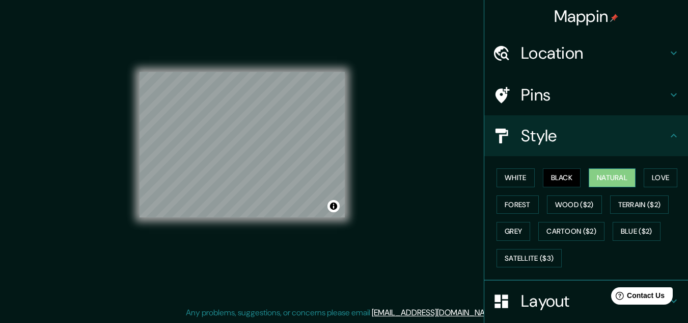
click at [598, 178] on button "Natural" at bounding box center [612, 177] width 47 height 19
click at [661, 178] on button "Love" at bounding box center [661, 177] width 34 height 19
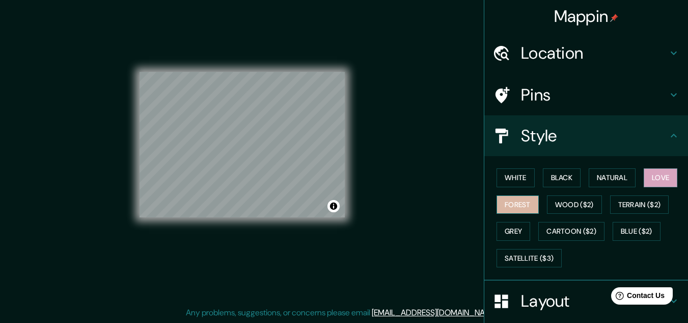
click at [513, 213] on button "Forest" at bounding box center [518, 204] width 42 height 19
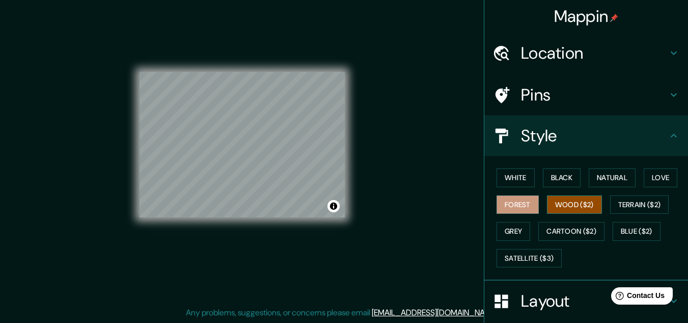
click at [580, 208] on button "Wood ($2)" at bounding box center [574, 204] width 55 height 19
click at [635, 205] on button "Terrain ($2)" at bounding box center [640, 204] width 59 height 19
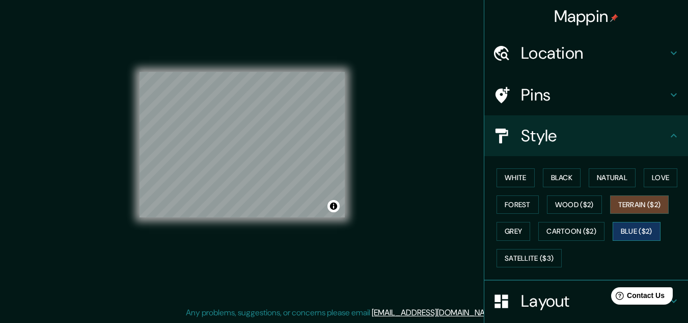
click at [639, 231] on button "Blue ($2)" at bounding box center [637, 231] width 48 height 19
click at [620, 210] on button "Terrain ($2)" at bounding box center [640, 204] width 59 height 19
click at [505, 231] on button "Grey" at bounding box center [514, 231] width 34 height 19
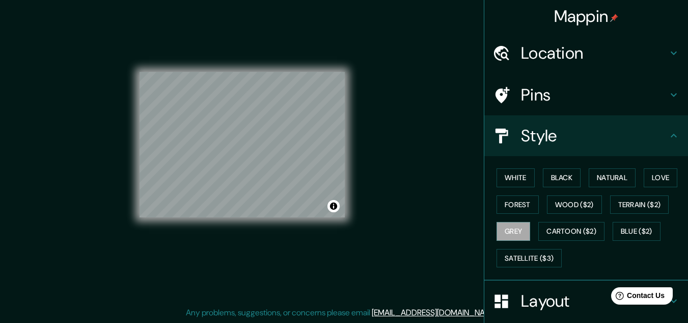
click at [520, 244] on div "White Black Natural Love Forest Wood ($2) Terrain ($2) Grey Cartoon ($2) Blue (…" at bounding box center [591, 217] width 196 height 107
click at [528, 253] on button "Satellite ($3)" at bounding box center [529, 258] width 65 height 19
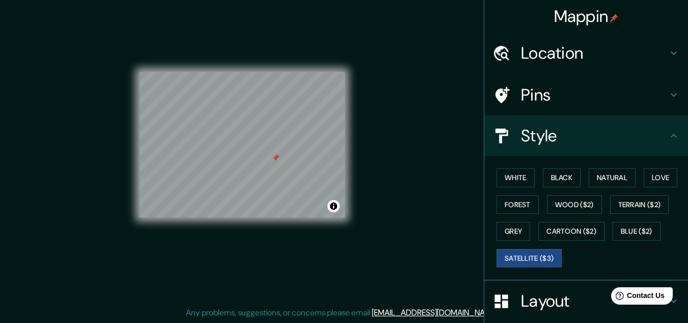
click at [561, 56] on h4 "Location" at bounding box center [594, 53] width 147 height 20
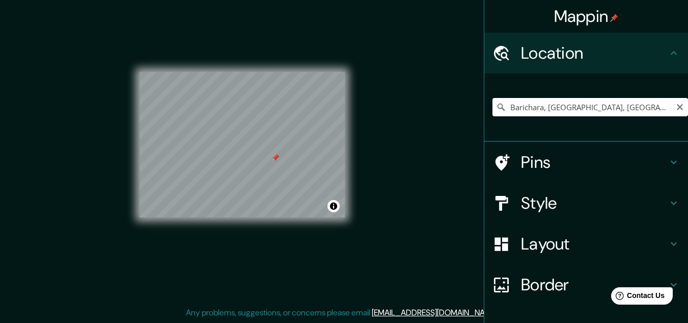
click at [556, 100] on input "Barichara, [GEOGRAPHIC_DATA], [GEOGRAPHIC_DATA]" at bounding box center [591, 107] width 196 height 18
drag, startPoint x: 568, startPoint y: 109, endPoint x: 491, endPoint y: 123, distance: 77.8
click at [493, 123] on div "Barichara, [GEOGRAPHIC_DATA], [GEOGRAPHIC_DATA]" at bounding box center [591, 107] width 196 height 51
drag, startPoint x: 553, startPoint y: 191, endPoint x: 556, endPoint y: 198, distance: 7.8
click at [554, 193] on div "Style" at bounding box center [587, 202] width 204 height 41
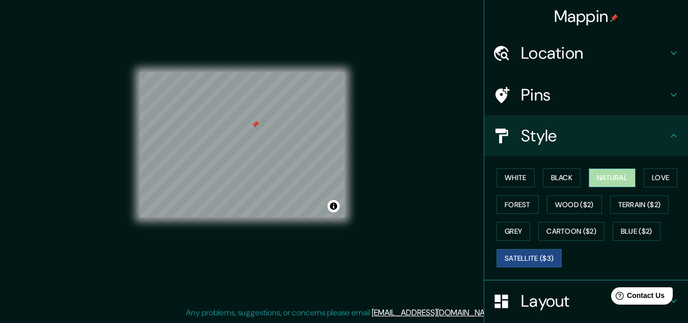
click at [617, 176] on button "Natural" at bounding box center [612, 177] width 47 height 19
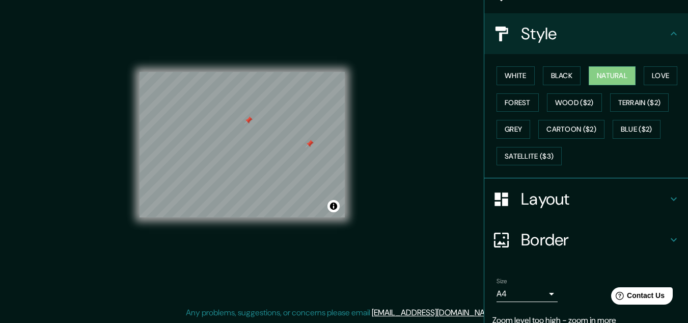
scroll to position [145, 0]
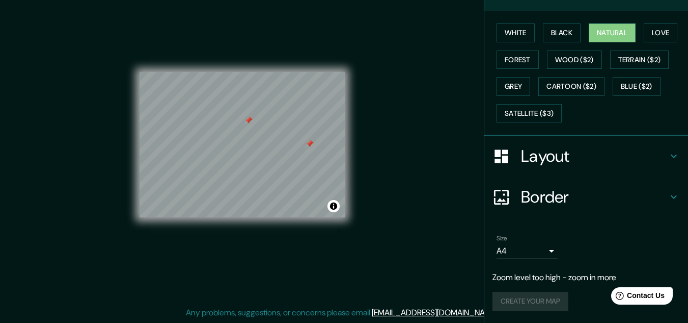
click at [533, 300] on div "Create your map" at bounding box center [587, 301] width 188 height 19
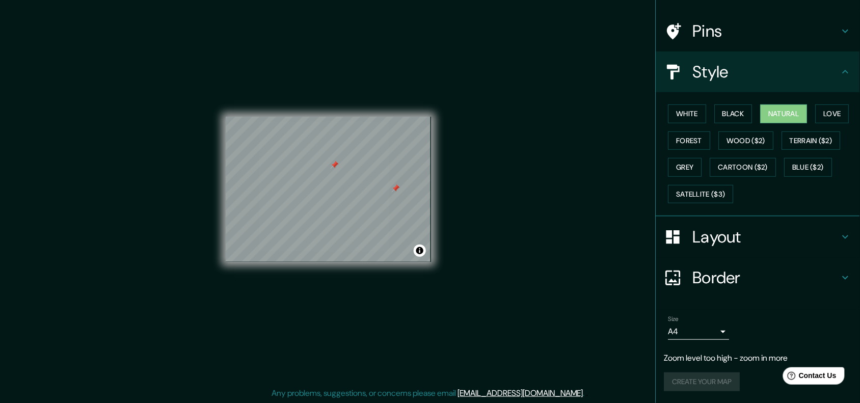
scroll to position [0, 0]
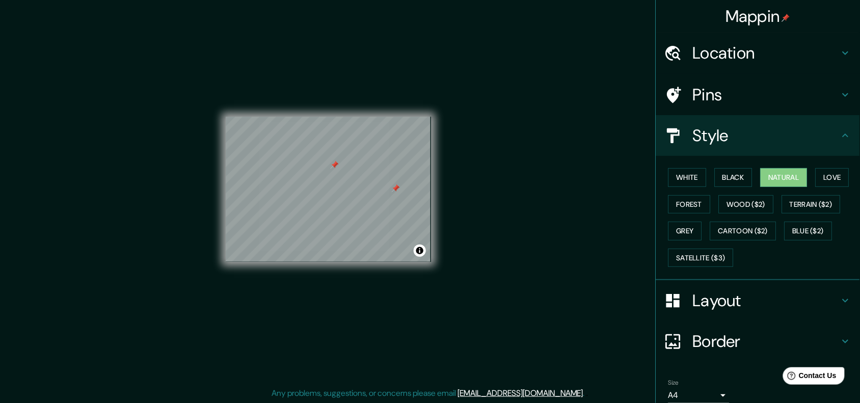
click at [688, 16] on h4 "Mappin" at bounding box center [758, 16] width 65 height 20
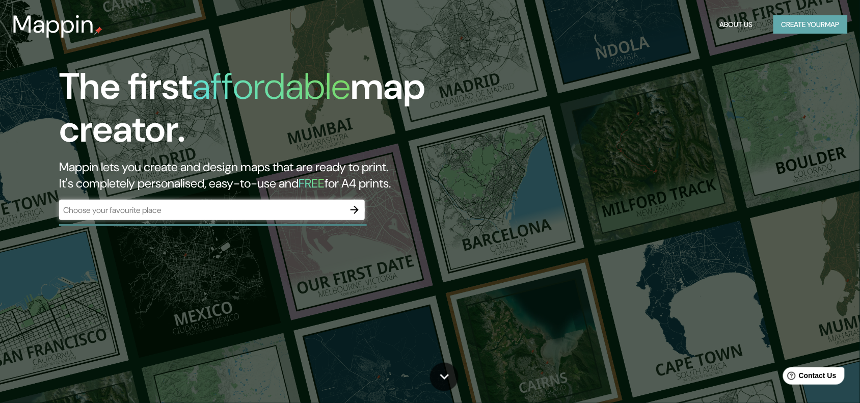
click at [688, 26] on button "Create your map" at bounding box center [811, 24] width 74 height 19
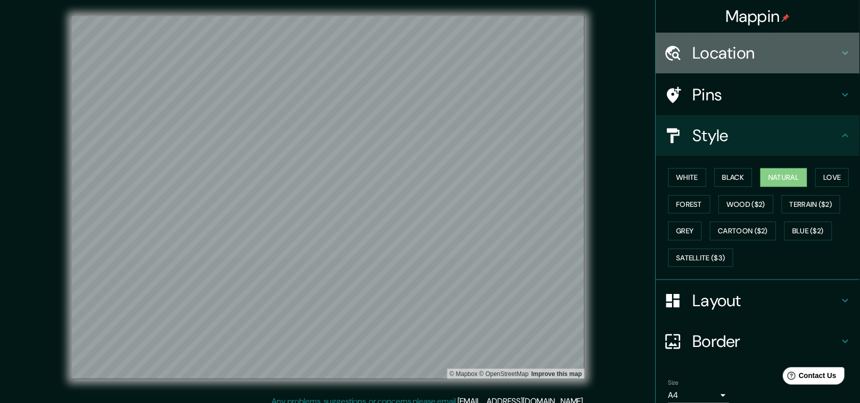
click at [688, 57] on h4 "Location" at bounding box center [766, 53] width 147 height 20
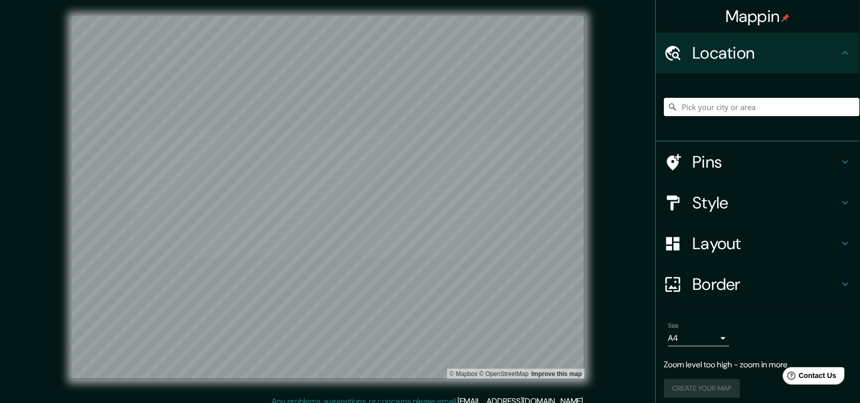
click at [688, 102] on input "Pick your city or area" at bounding box center [763, 107] width 196 height 18
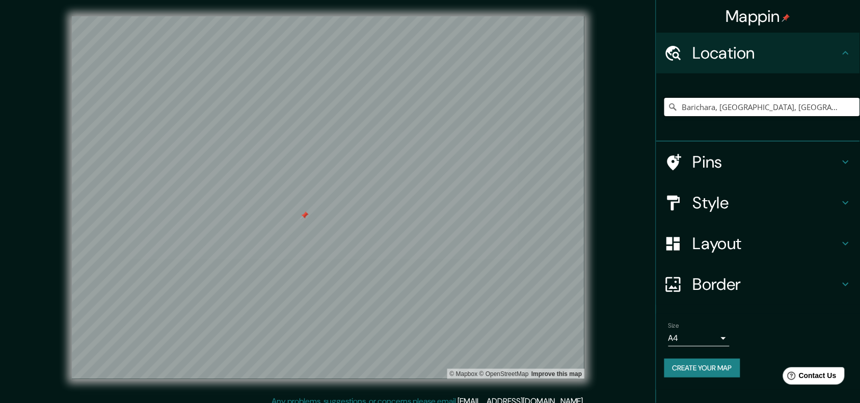
drag, startPoint x: 761, startPoint y: 109, endPoint x: 664, endPoint y: 115, distance: 97.0
click at [666, 116] on input "Barichara, [GEOGRAPHIC_DATA], [GEOGRAPHIC_DATA]" at bounding box center [763, 107] width 196 height 18
click at [688, 107] on input "[GEOGRAPHIC_DATA], [GEOGRAPHIC_DATA], [GEOGRAPHIC_DATA]" at bounding box center [763, 107] width 196 height 18
drag, startPoint x: 795, startPoint y: 105, endPoint x: 715, endPoint y: 116, distance: 80.7
click at [688, 116] on input "[GEOGRAPHIC_DATA], [GEOGRAPHIC_DATA], [GEOGRAPHIC_DATA]" at bounding box center [763, 107] width 196 height 18
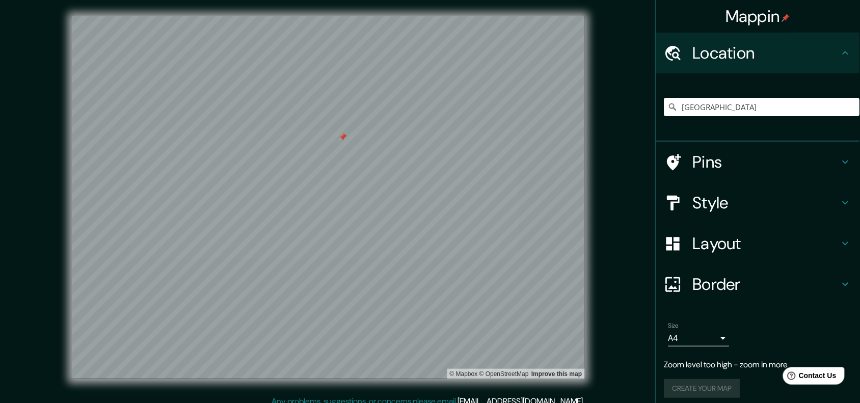
click at [688, 208] on h4 "Style" at bounding box center [766, 203] width 147 height 20
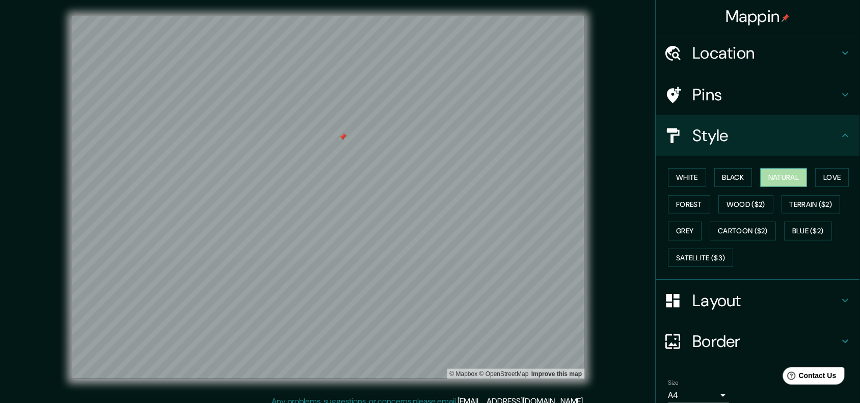
click at [688, 175] on button "Natural" at bounding box center [784, 177] width 47 height 19
click at [688, 179] on button "White" at bounding box center [688, 177] width 38 height 19
click at [688, 180] on button "Black" at bounding box center [734, 177] width 38 height 19
click at [688, 178] on button "Natural" at bounding box center [784, 177] width 47 height 19
click at [688, 183] on button "White" at bounding box center [688, 177] width 38 height 19
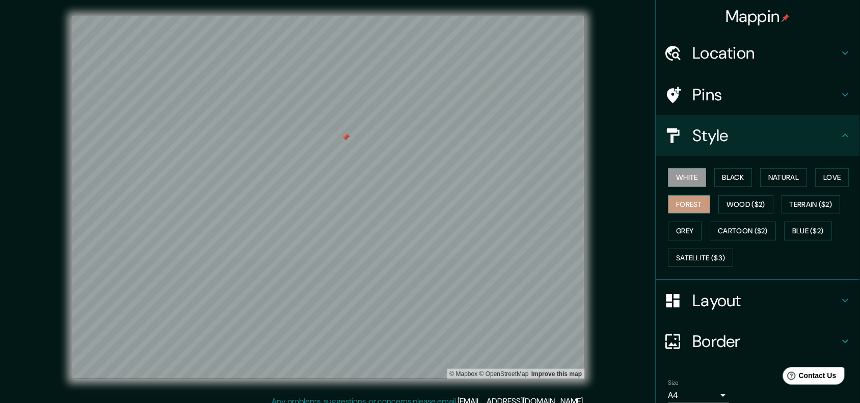
click at [684, 201] on button "Forest" at bounding box center [690, 204] width 42 height 19
click at [688, 179] on button "Natural" at bounding box center [784, 177] width 47 height 19
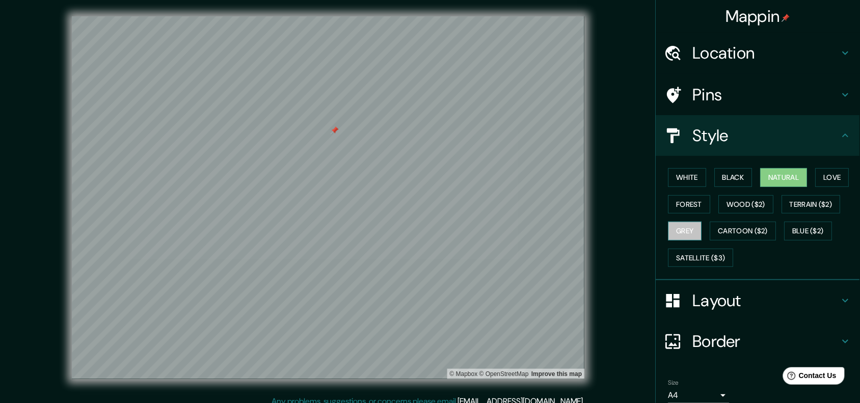
click at [684, 235] on button "Grey" at bounding box center [686, 231] width 34 height 19
click at [688, 251] on button "Satellite ($3)" at bounding box center [701, 258] width 65 height 19
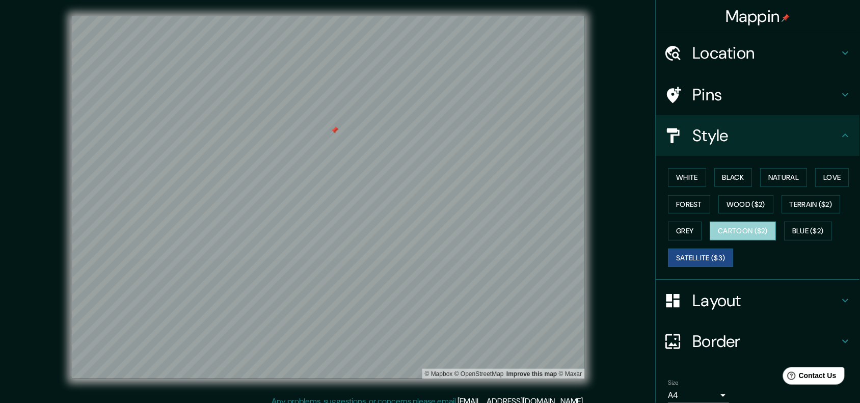
click at [688, 229] on button "Cartoon ($2)" at bounding box center [743, 231] width 66 height 19
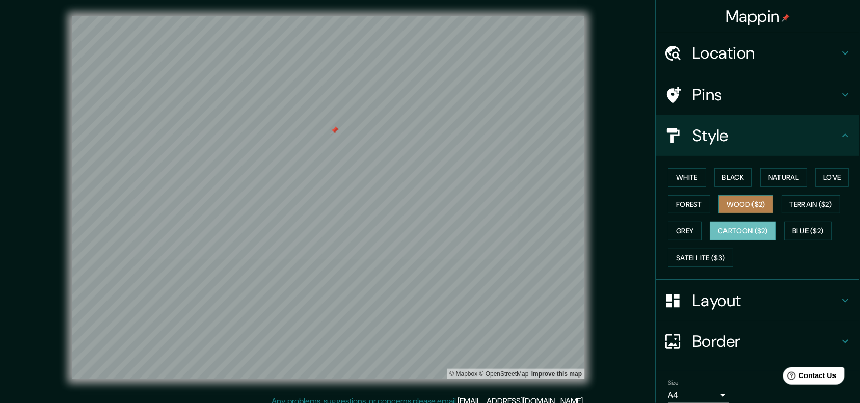
click at [688, 205] on button "Wood ($2)" at bounding box center [746, 204] width 55 height 19
click at [688, 194] on div "White Black Natural Love Forest Wood ($2) Terrain ($2) Grey Cartoon ($2) Blue (…" at bounding box center [763, 217] width 196 height 107
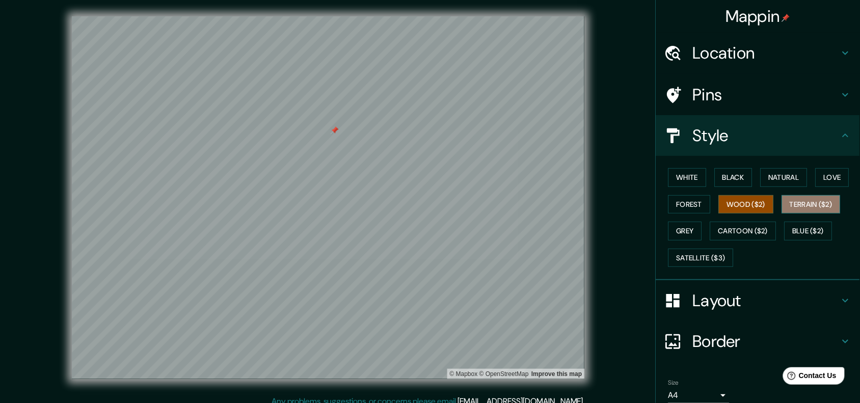
click at [688, 200] on button "Terrain ($2)" at bounding box center [811, 204] width 59 height 19
click at [688, 176] on button "Love" at bounding box center [833, 177] width 34 height 19
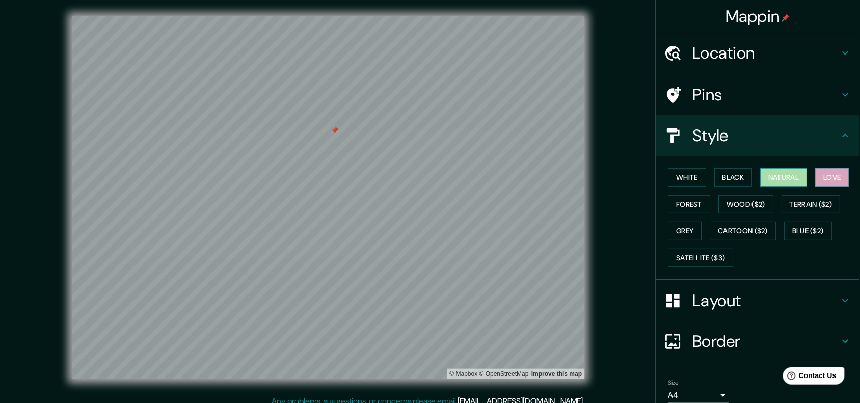
click at [688, 172] on button "Natural" at bounding box center [784, 177] width 47 height 19
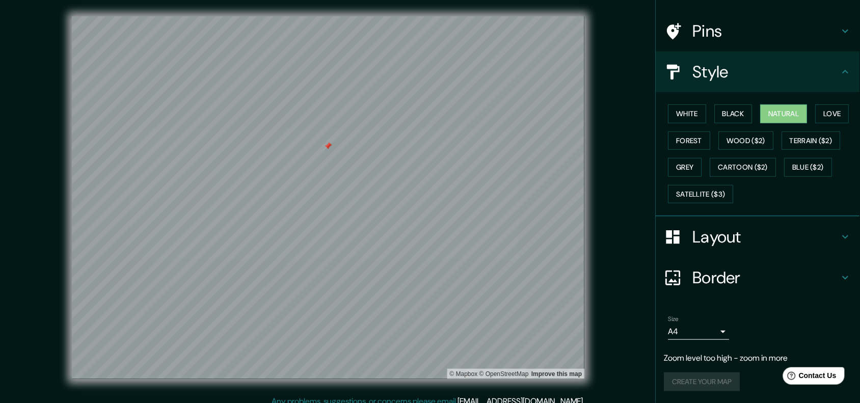
click at [688, 322] on body "Mappin Location [GEOGRAPHIC_DATA] [GEOGRAPHIC_DATA] [GEOGRAPHIC_DATA] [GEOGRAPH…" at bounding box center [430, 201] width 860 height 403
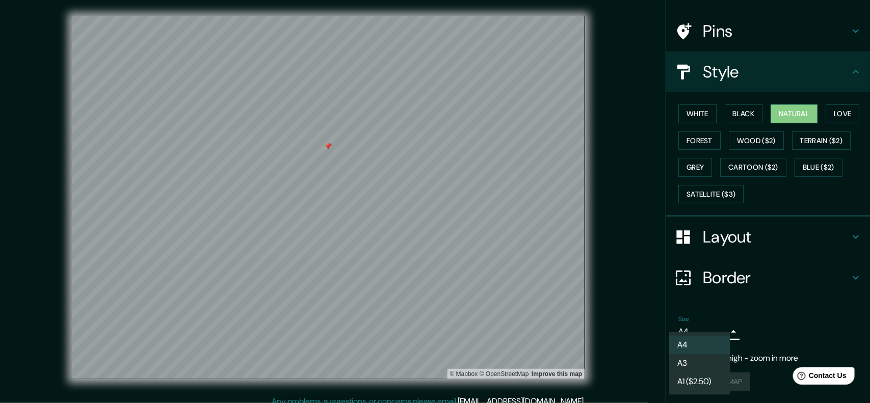
click at [688, 322] on li "A3" at bounding box center [699, 363] width 61 height 18
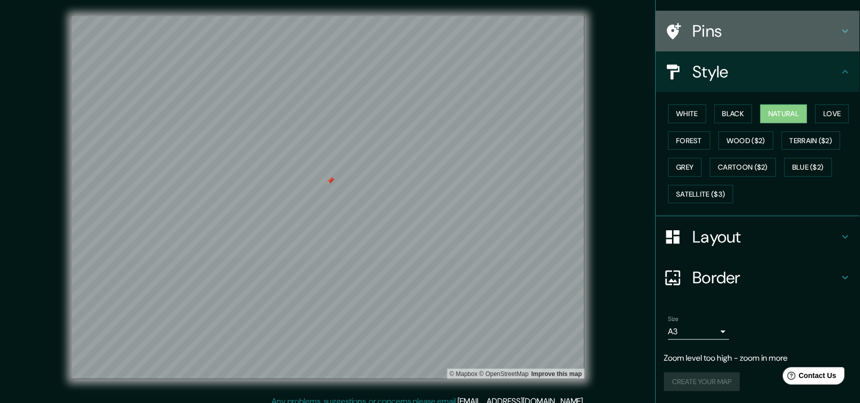
click at [688, 36] on h4 "Pins" at bounding box center [766, 31] width 147 height 20
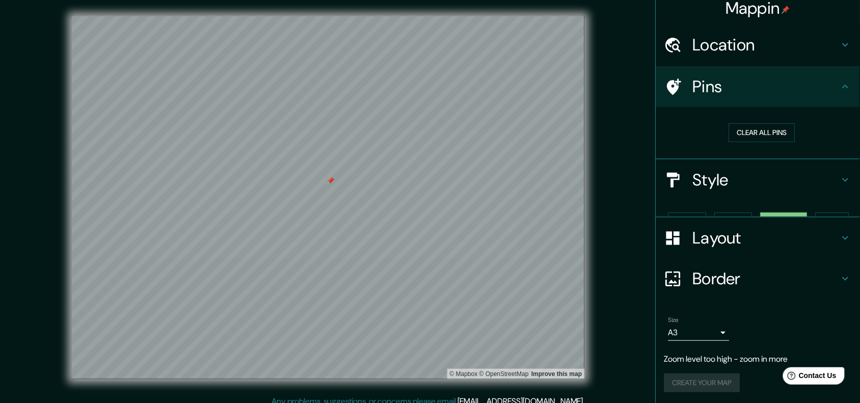
scroll to position [0, 0]
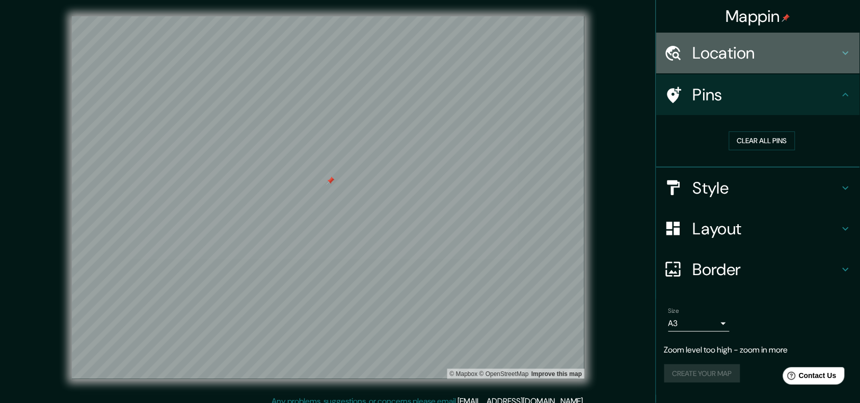
drag, startPoint x: 769, startPoint y: 45, endPoint x: 767, endPoint y: 52, distance: 7.7
click at [688, 47] on h4 "Location" at bounding box center [766, 53] width 147 height 20
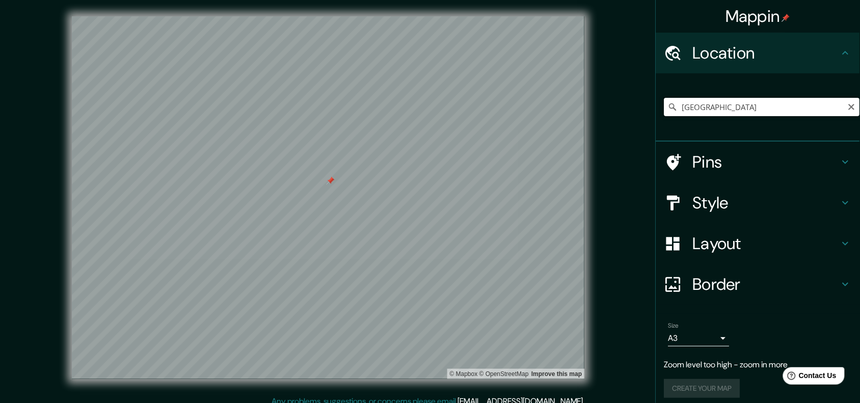
click at [688, 102] on input "[GEOGRAPHIC_DATA]" at bounding box center [763, 107] width 196 height 18
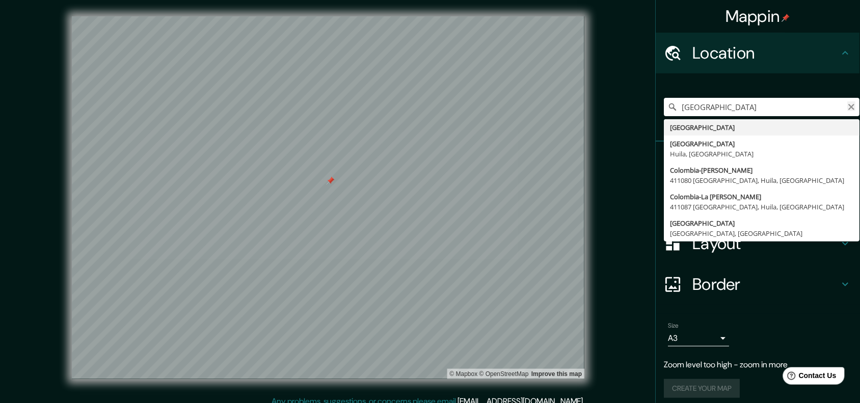
click at [688, 104] on icon "Clear" at bounding box center [852, 107] width 8 height 8
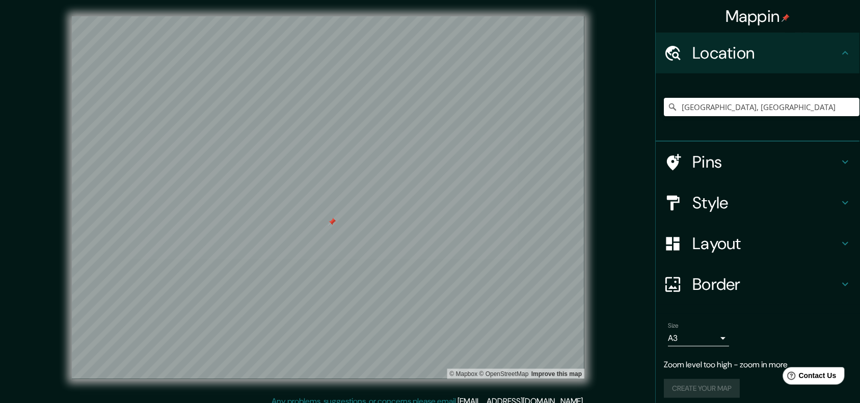
click at [688, 209] on h4 "Style" at bounding box center [766, 203] width 147 height 20
